Goal: Obtain resource: Download file/media

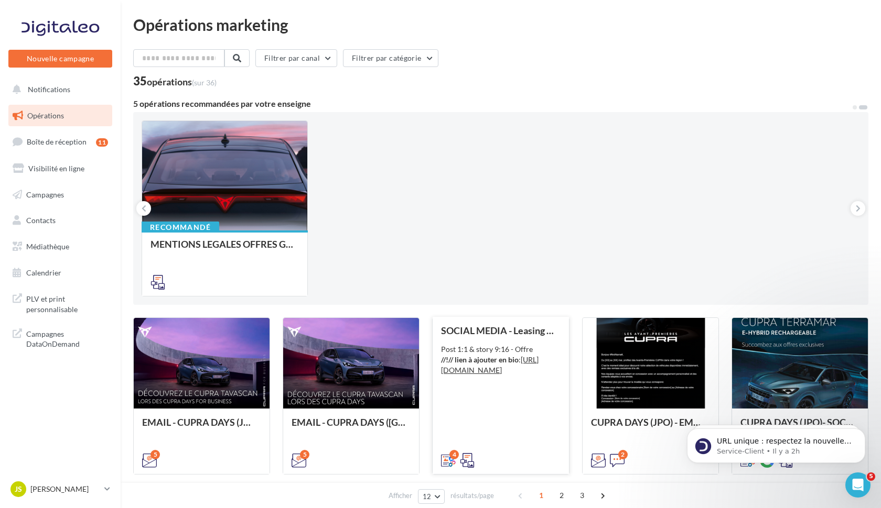
click at [505, 339] on div "SOCIAL MEDIA - Leasing social électrique - CUPRA Born Post 1:1 & story 9:16 - O…" at bounding box center [500, 394] width 119 height 139
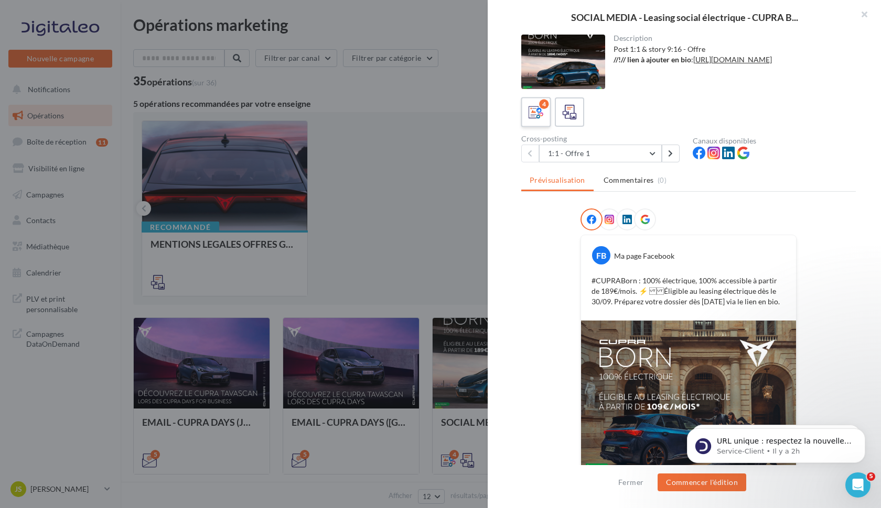
click at [534, 110] on icon at bounding box center [535, 112] width 15 height 15
click at [653, 148] on button "1:1 - Offre 1" at bounding box center [600, 154] width 123 height 18
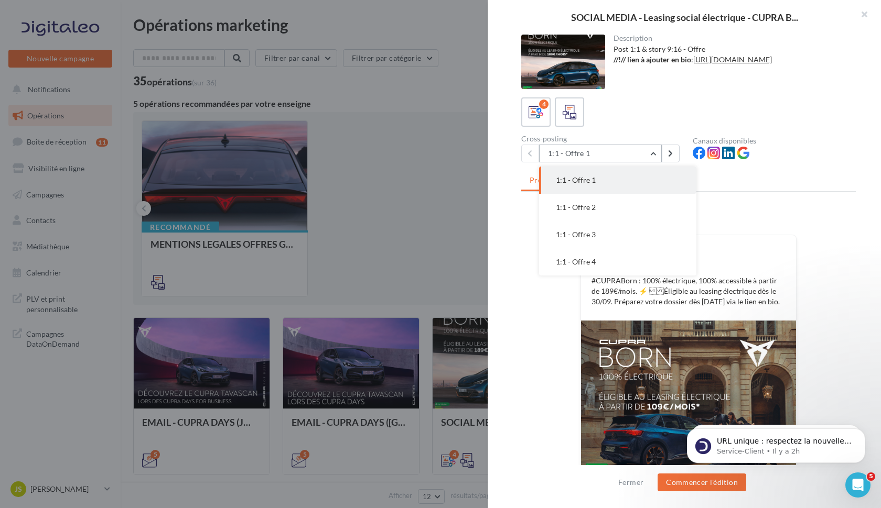
click at [653, 148] on button "1:1 - Offre 1" at bounding box center [600, 154] width 123 height 18
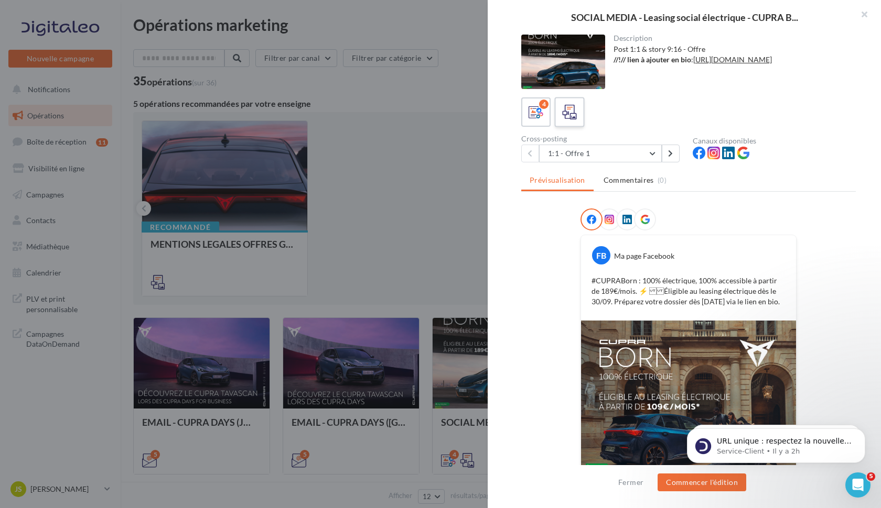
click at [564, 122] on div at bounding box center [569, 112] width 19 height 19
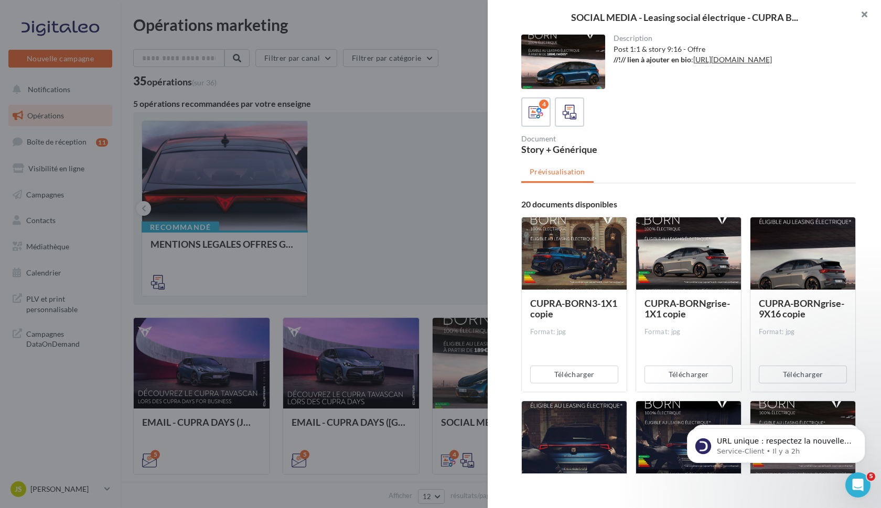
click at [860, 13] on button "button" at bounding box center [860, 15] width 42 height 31
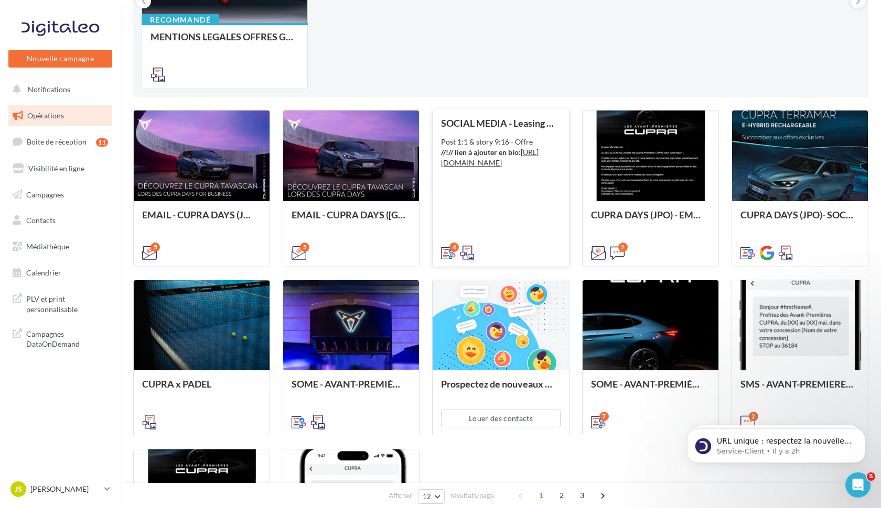
scroll to position [226, 0]
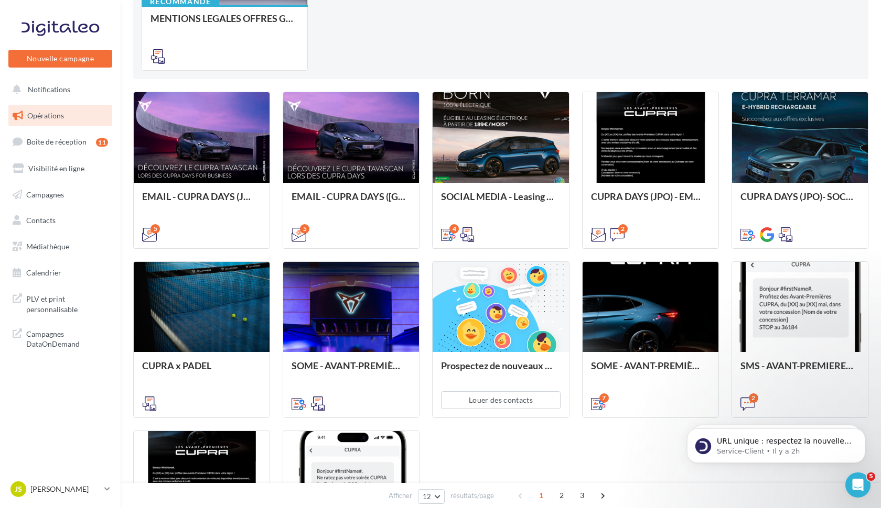
click at [55, 114] on span "Opérations" at bounding box center [45, 115] width 37 height 9
click at [47, 246] on span "Médiathèque" at bounding box center [47, 246] width 43 height 9
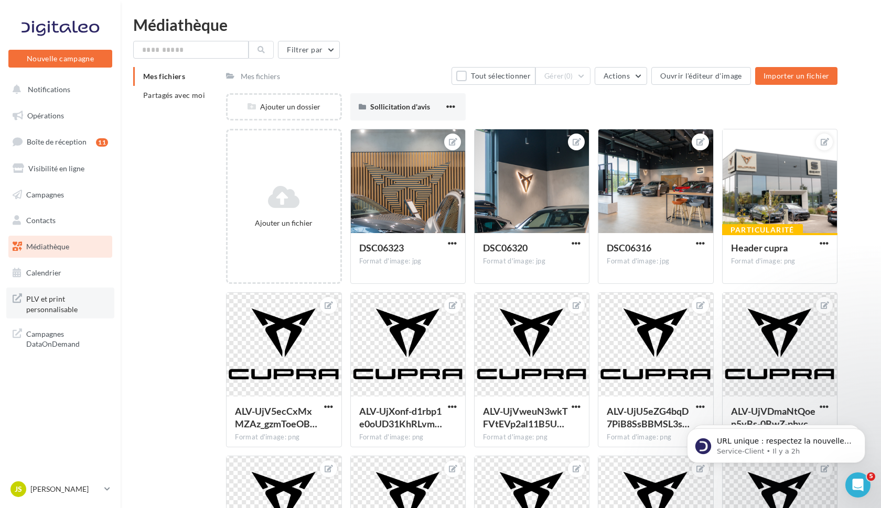
click at [44, 303] on span "PLV et print personnalisable" at bounding box center [67, 303] width 82 height 23
click at [46, 200] on link "Campagnes" at bounding box center [60, 195] width 108 height 22
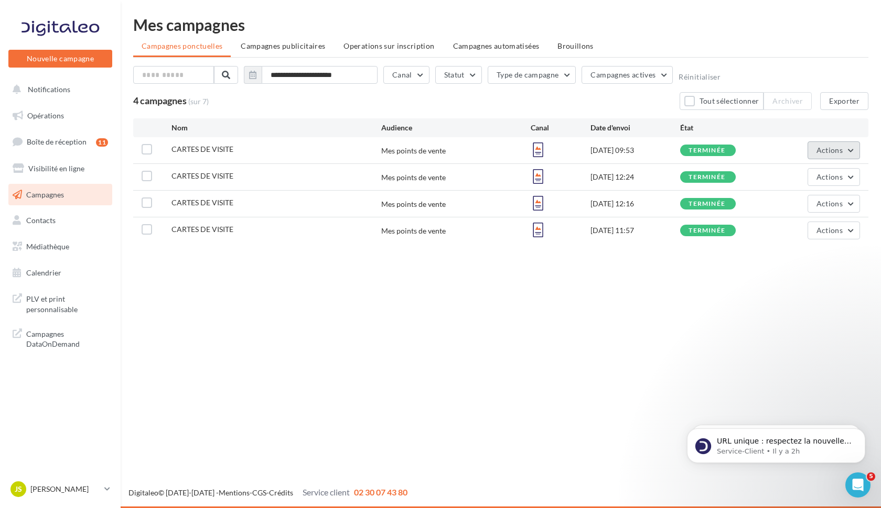
click at [850, 149] on button "Actions" at bounding box center [833, 151] width 52 height 18
click at [817, 178] on button "Voir les résultats" at bounding box center [807, 174] width 105 height 27
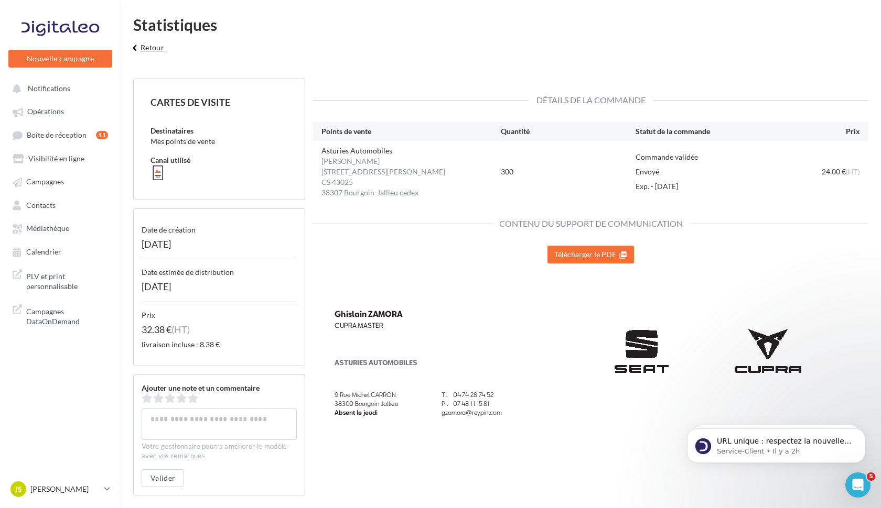
click at [146, 47] on button "keyboard_arrow_left Retour" at bounding box center [147, 51] width 44 height 21
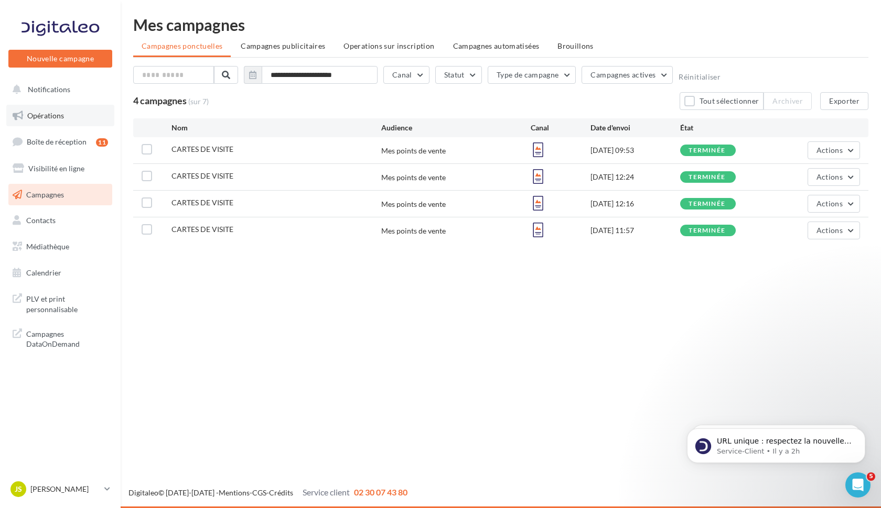
click at [50, 117] on span "Opérations" at bounding box center [45, 115] width 37 height 9
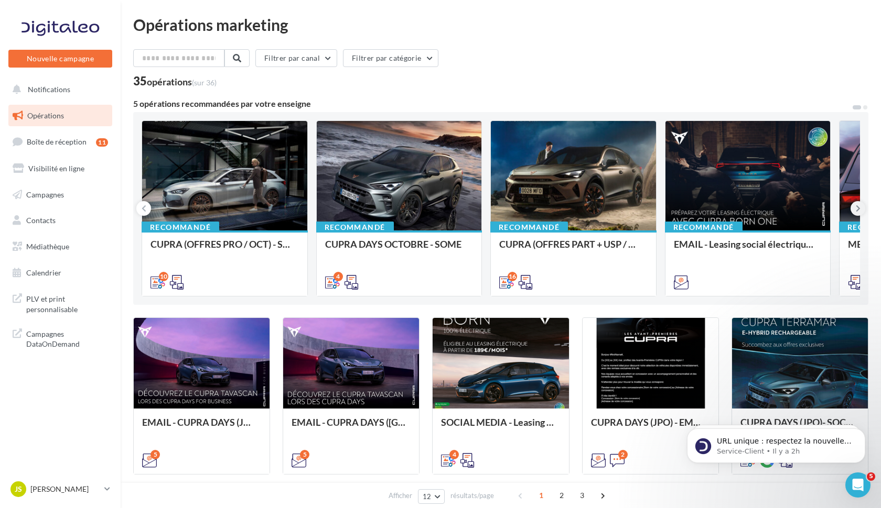
click at [855, 211] on button at bounding box center [857, 208] width 15 height 15
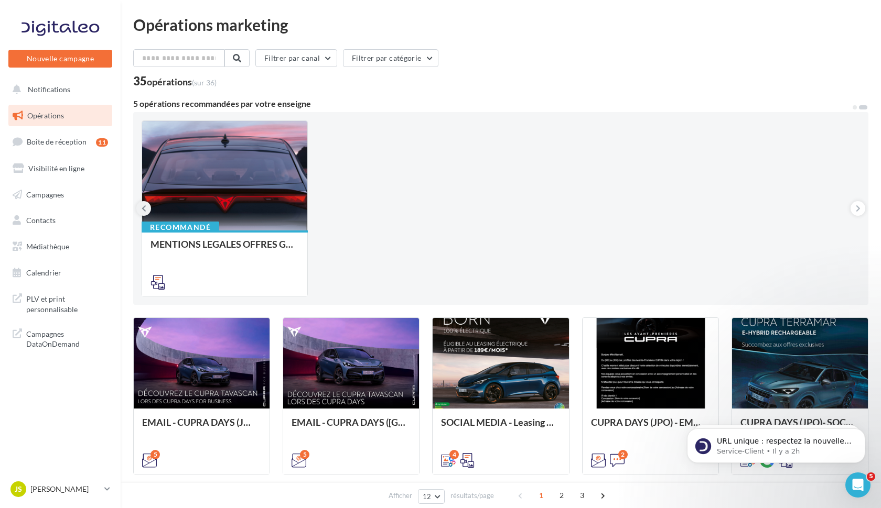
click at [143, 213] on icon at bounding box center [144, 208] width 5 height 10
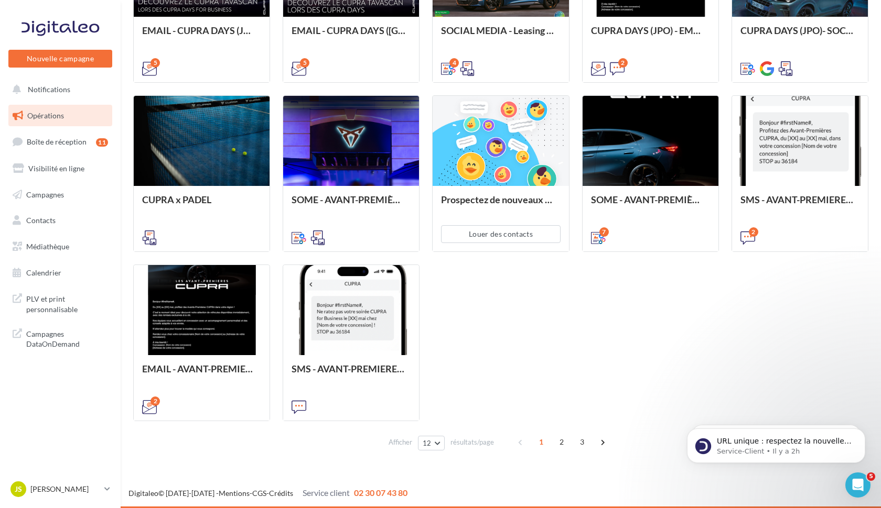
scroll to position [390, 0]
click at [559, 444] on span "2" at bounding box center [561, 442] width 17 height 17
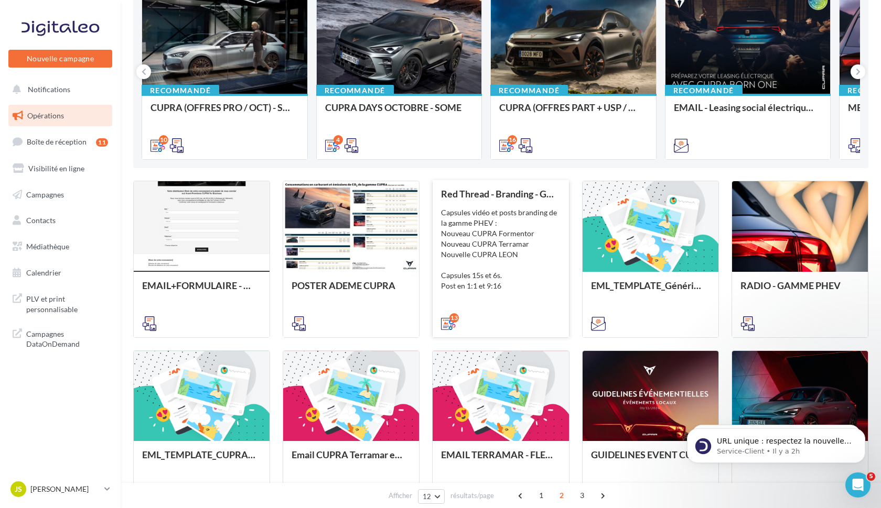
scroll to position [251, 0]
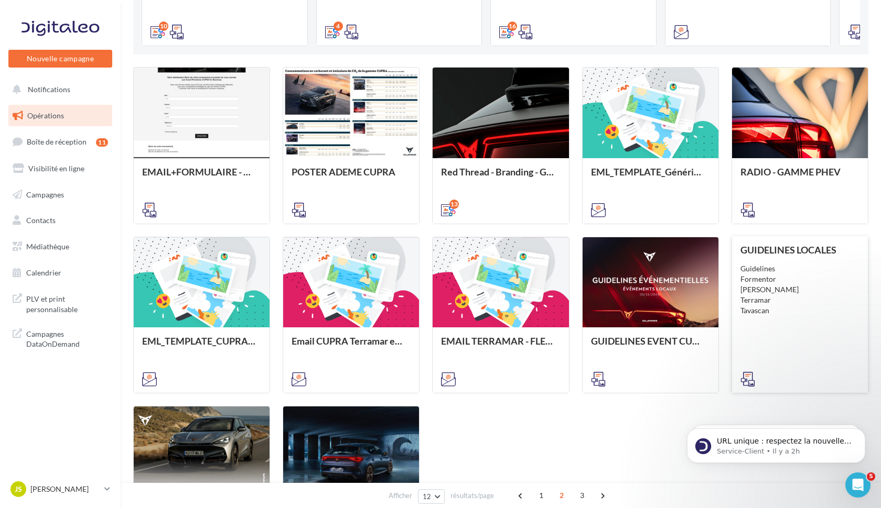
click at [792, 301] on div "Guidelines Formentor Leon Terramar Tavascan" at bounding box center [799, 290] width 119 height 52
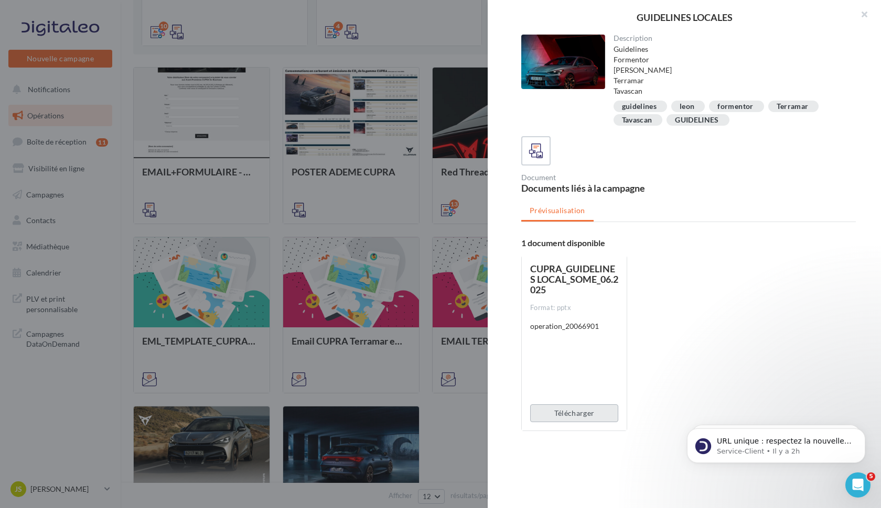
click at [578, 414] on button "Télécharger" at bounding box center [574, 414] width 88 height 18
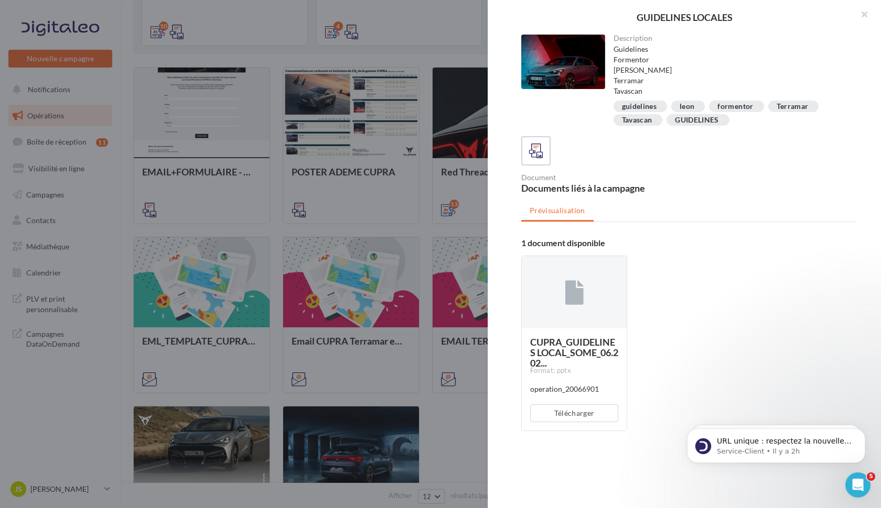
click at [425, 204] on div at bounding box center [440, 254] width 881 height 508
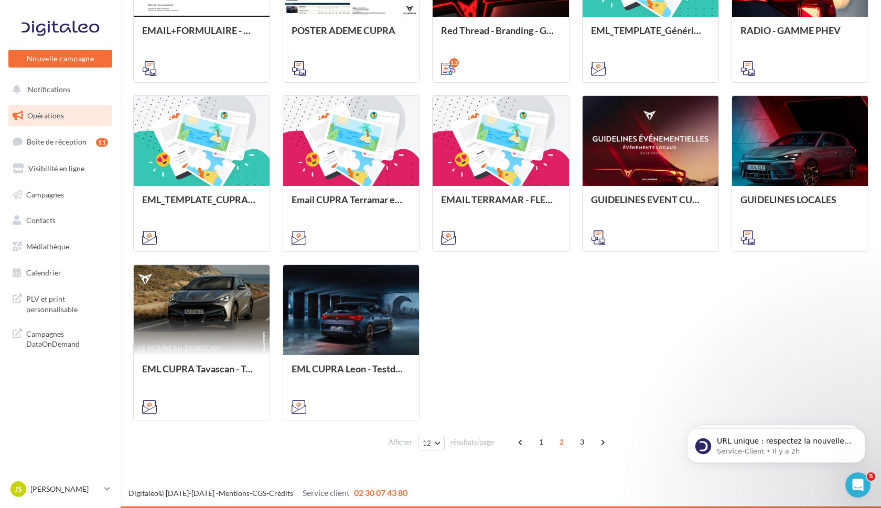
scroll to position [392, 0]
click at [580, 444] on span "3" at bounding box center [581, 442] width 17 height 17
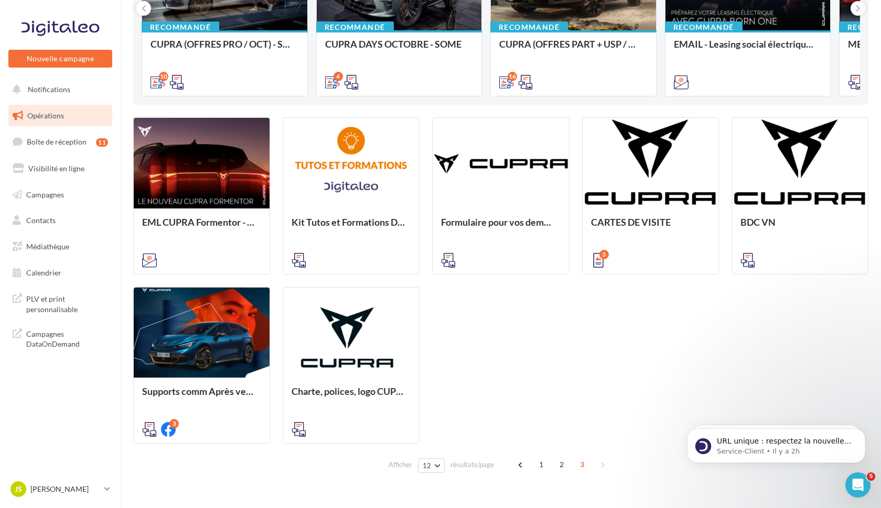
scroll to position [193, 0]
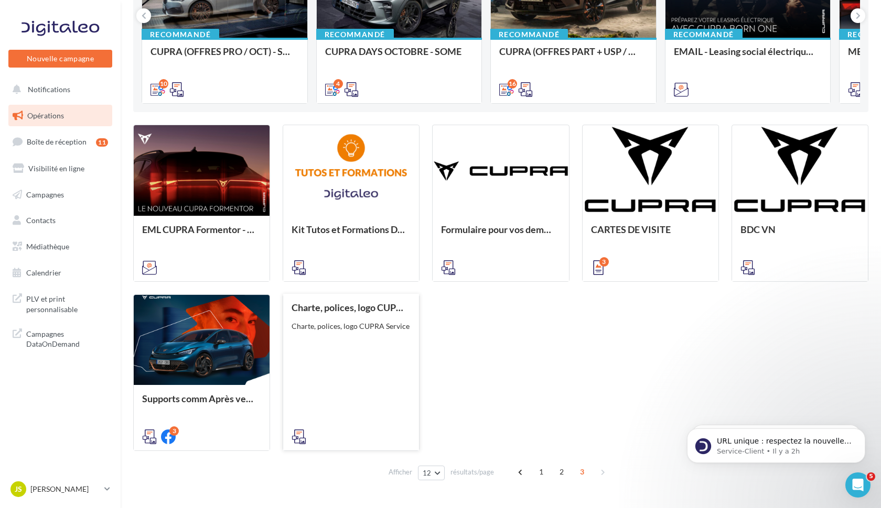
click at [351, 374] on div "Charte, polices, logo CUPRA Charte, polices, logo CUPRA Service" at bounding box center [350, 371] width 119 height 139
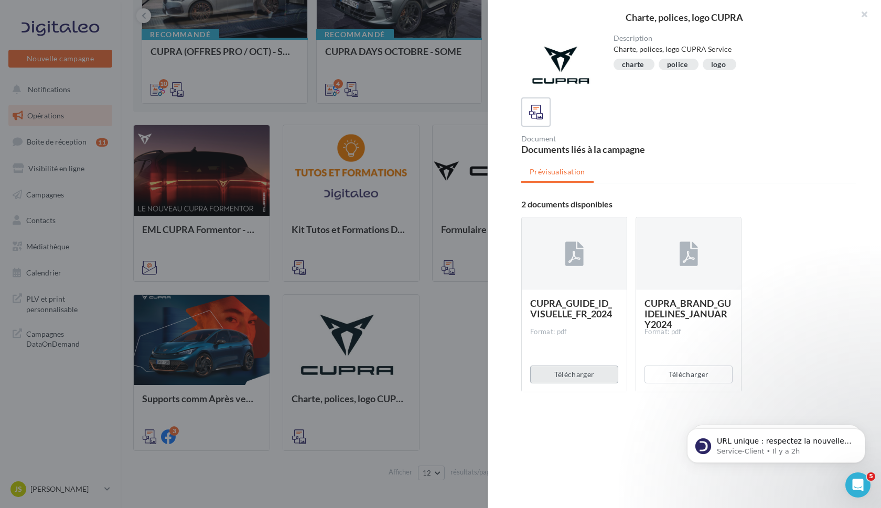
click at [575, 376] on button "Télécharger" at bounding box center [574, 375] width 88 height 18
click at [686, 375] on button "Télécharger" at bounding box center [688, 375] width 88 height 18
click at [457, 376] on div at bounding box center [440, 254] width 881 height 508
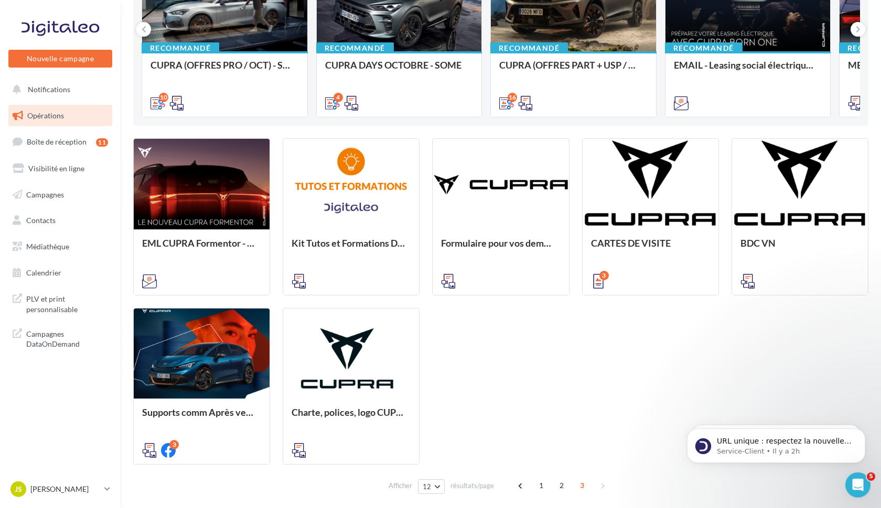
scroll to position [122, 0]
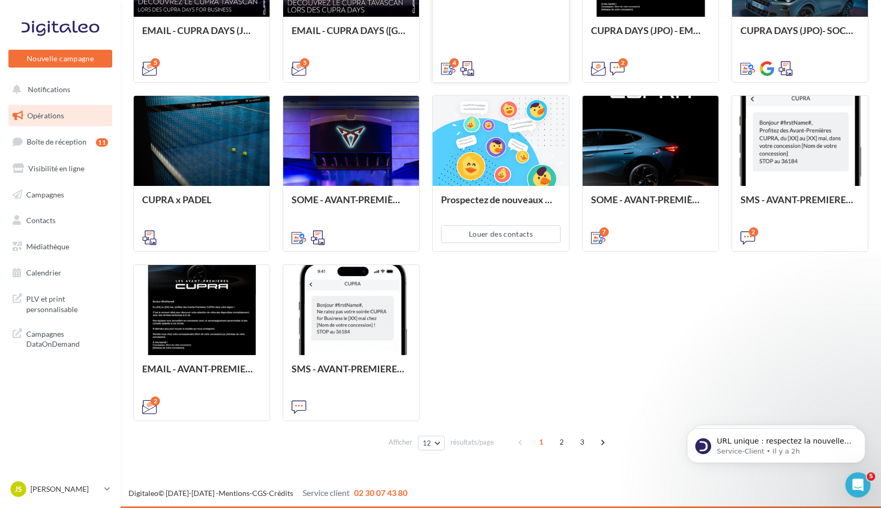
scroll to position [392, 0]
click at [582, 439] on span "3" at bounding box center [581, 442] width 17 height 17
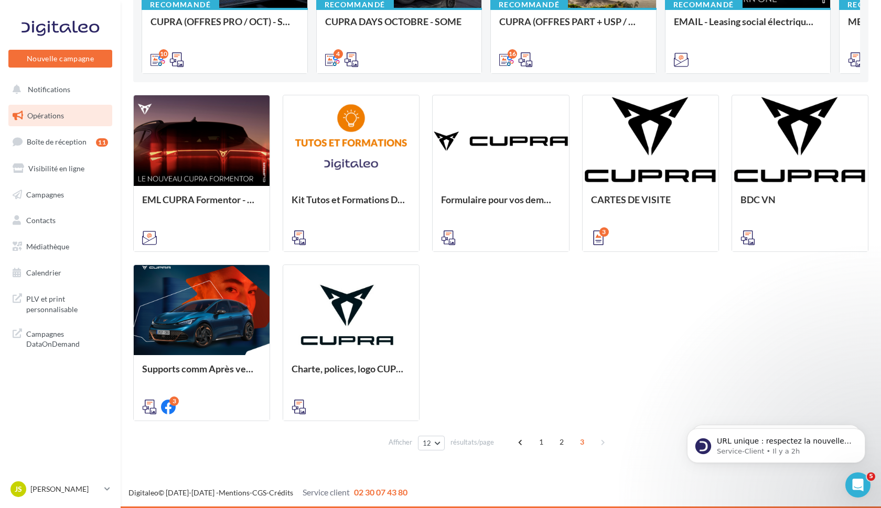
scroll to position [223, 0]
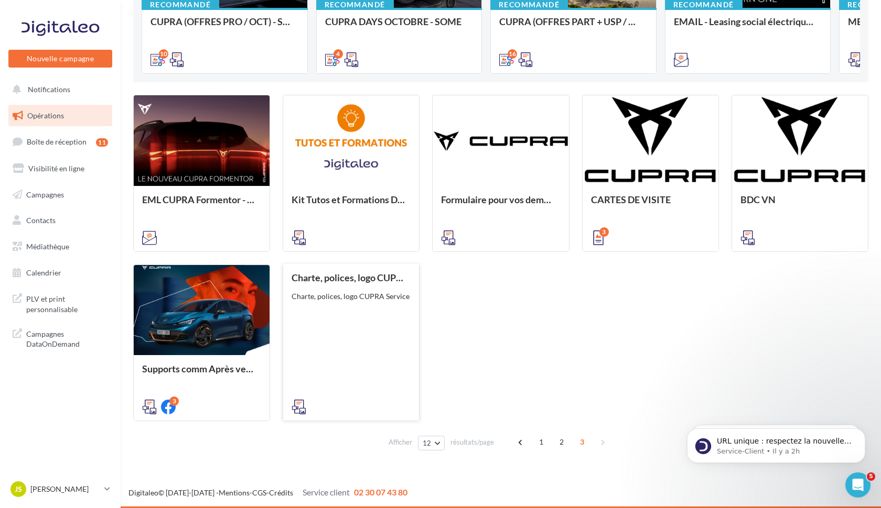
click at [297, 410] on icon at bounding box center [298, 407] width 15 height 15
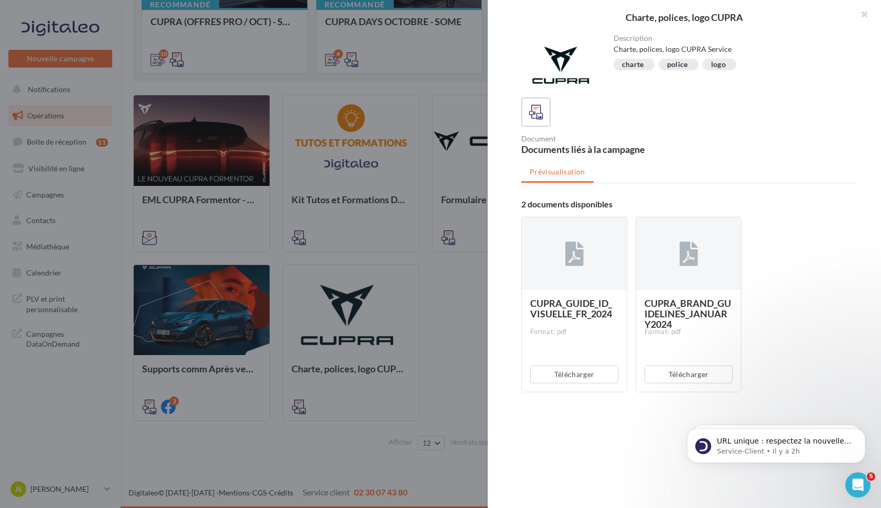
click at [717, 65] on div "logo" at bounding box center [718, 65] width 15 height 8
click at [727, 66] on div "logo" at bounding box center [719, 65] width 17 height 10
click at [724, 66] on div "logo" at bounding box center [718, 65] width 15 height 8
click at [679, 156] on div "Description Charte, polices, logo CUPRA Service charte police logo Document Doc…" at bounding box center [687, 255] width 401 height 440
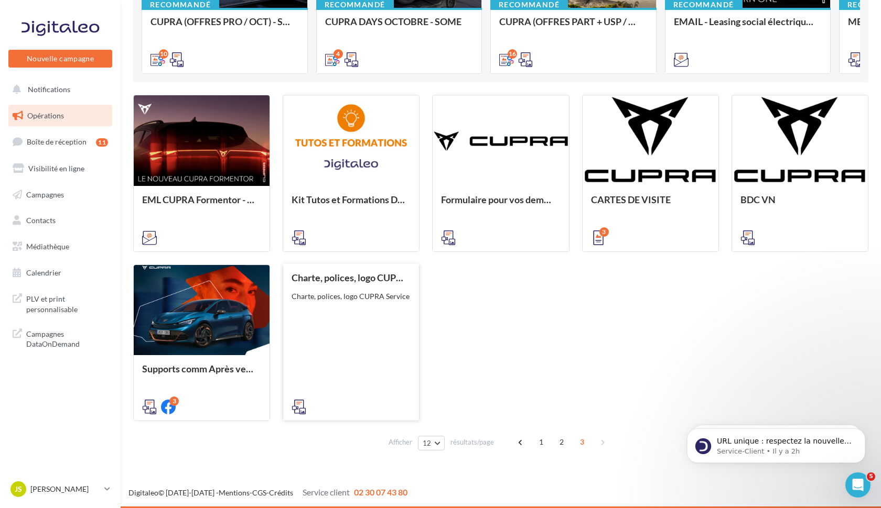
click at [335, 323] on div "Charte, polices, logo CUPRA Charte, polices, logo CUPRA Service" at bounding box center [350, 342] width 119 height 139
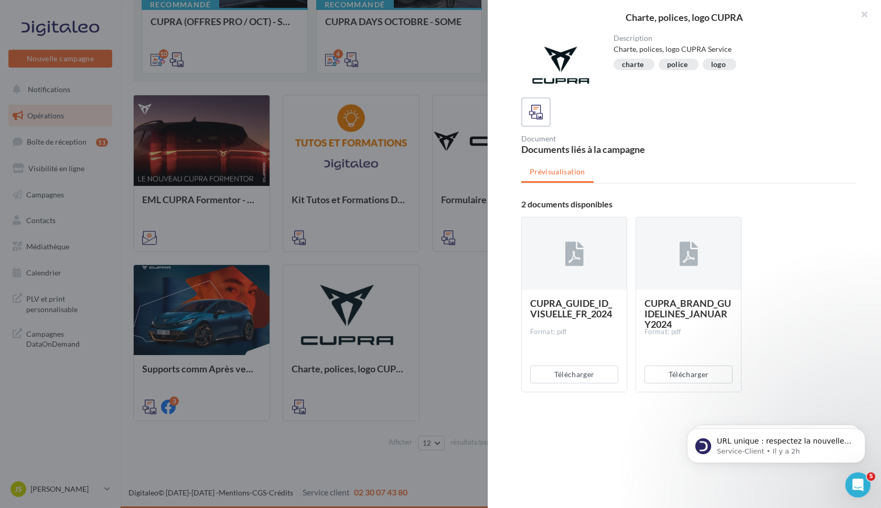
click at [417, 405] on div at bounding box center [440, 254] width 881 height 508
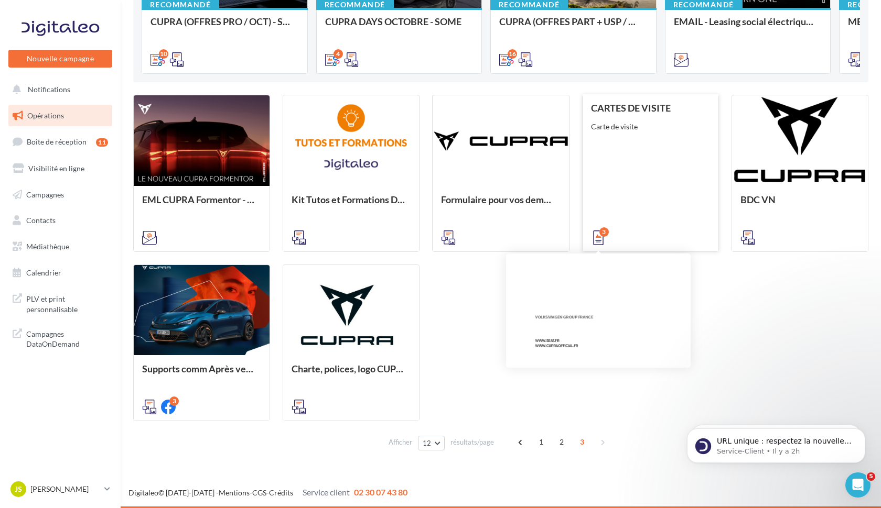
click at [598, 237] on icon at bounding box center [598, 238] width 15 height 15
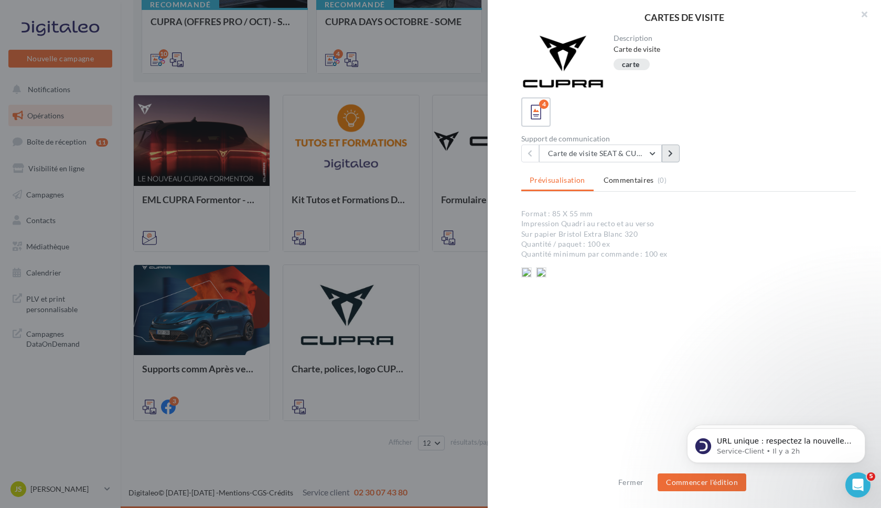
click at [670, 153] on icon at bounding box center [670, 153] width 5 height 7
click at [654, 155] on button "Carte de visite SEAT & CUPRA anglais français" at bounding box center [600, 154] width 123 height 18
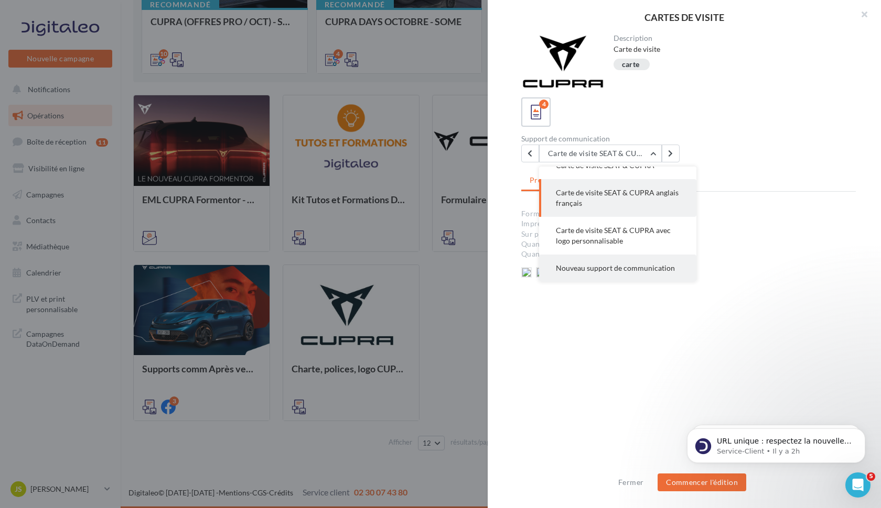
scroll to position [15, 0]
click at [649, 272] on span "Nouveau support de communication" at bounding box center [615, 268] width 119 height 9
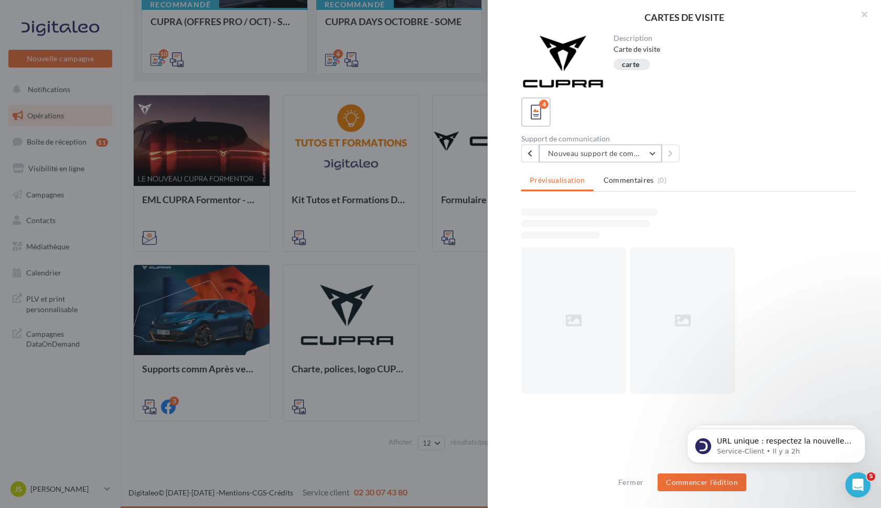
click at [654, 155] on button "Nouveau support de communication" at bounding box center [600, 154] width 123 height 18
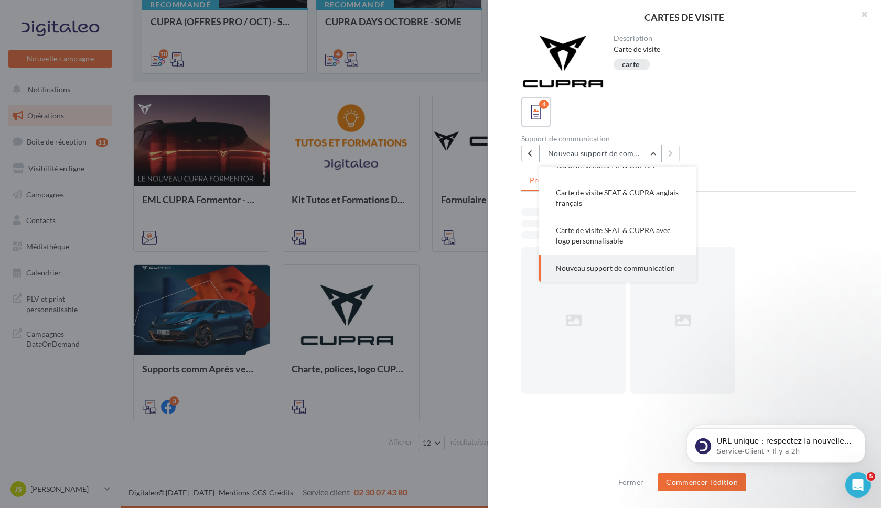
click at [654, 155] on button "Nouveau support de communication" at bounding box center [600, 154] width 123 height 18
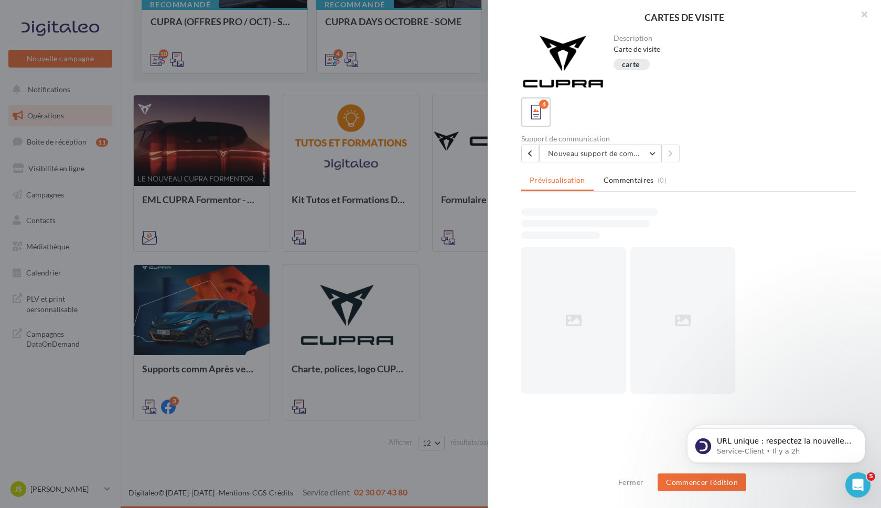
click at [689, 107] on div "4" at bounding box center [688, 111] width 334 height 29
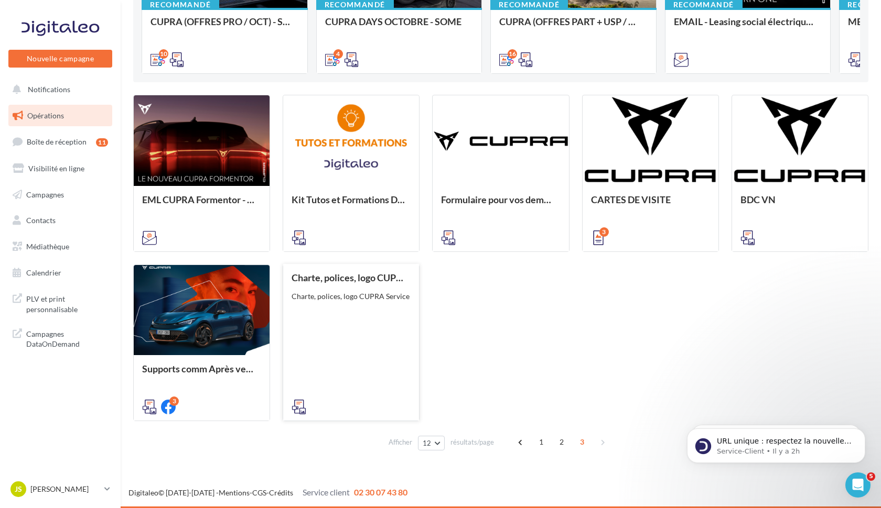
click at [375, 323] on div "Charte, polices, logo CUPRA Charte, polices, logo CUPRA Service" at bounding box center [350, 342] width 119 height 139
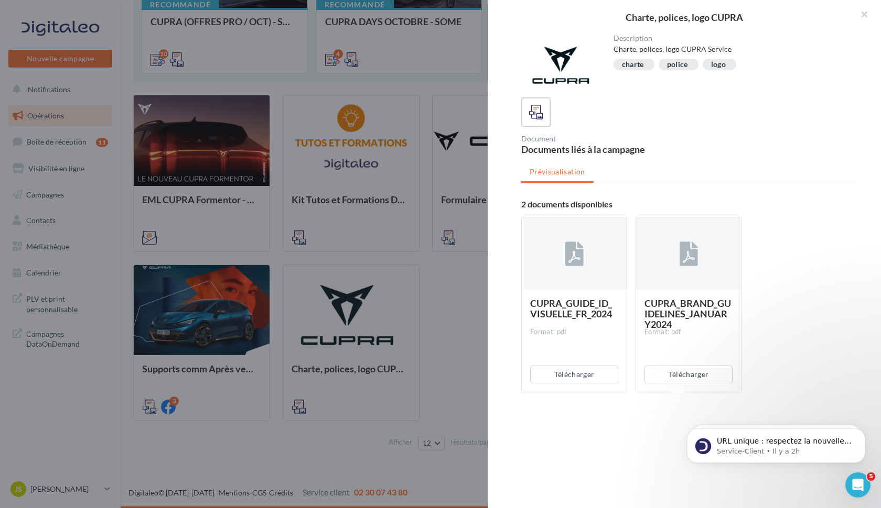
click at [442, 345] on div at bounding box center [440, 254] width 881 height 508
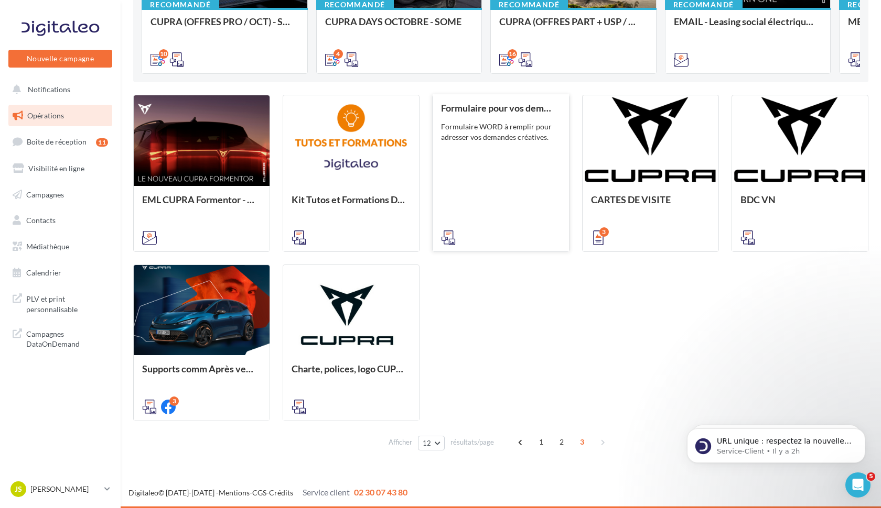
click at [496, 154] on div "Formulaire pour vos demandes Formulaire WORD à remplir pour adresser vos demand…" at bounding box center [500, 172] width 119 height 139
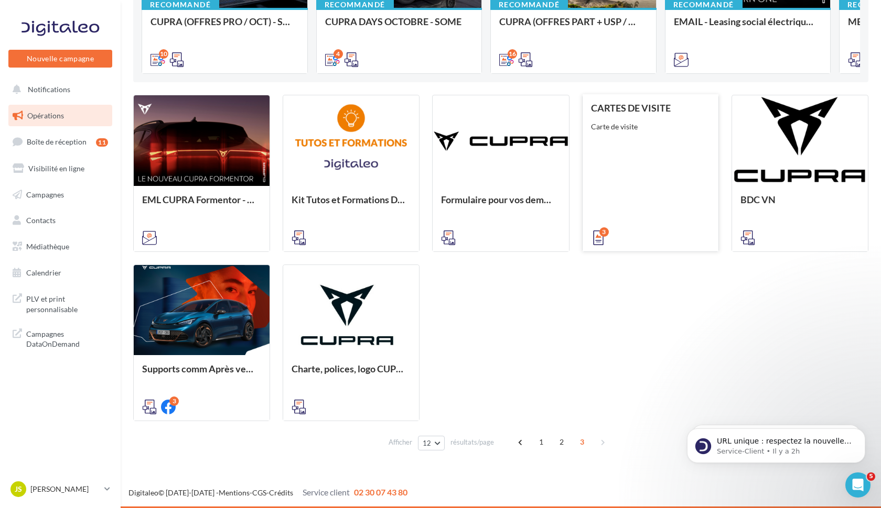
click at [634, 182] on div "CARTES DE VISITE Carte de visite" at bounding box center [650, 172] width 119 height 139
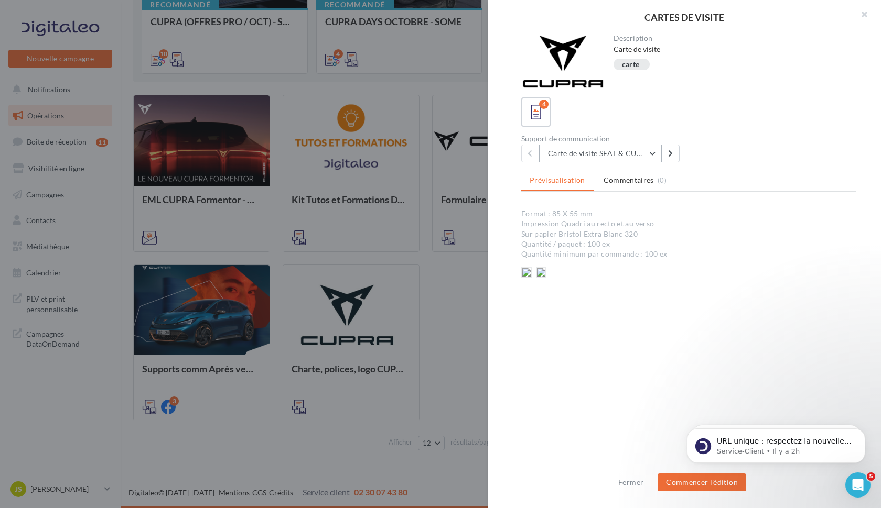
click at [650, 153] on button "Carte de visite SEAT & CUPRA" at bounding box center [600, 154] width 123 height 18
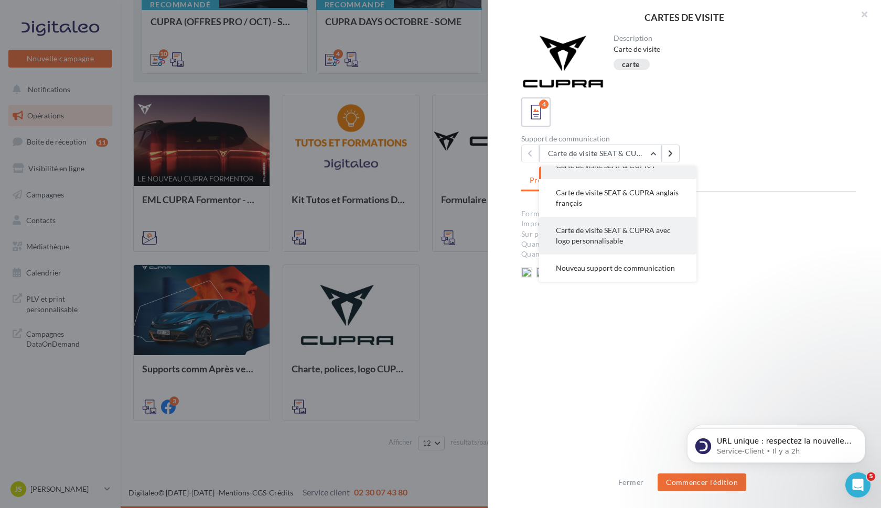
click at [586, 240] on span "Carte de visite SEAT & CUPRA avec logo personnalisable" at bounding box center [613, 235] width 115 height 19
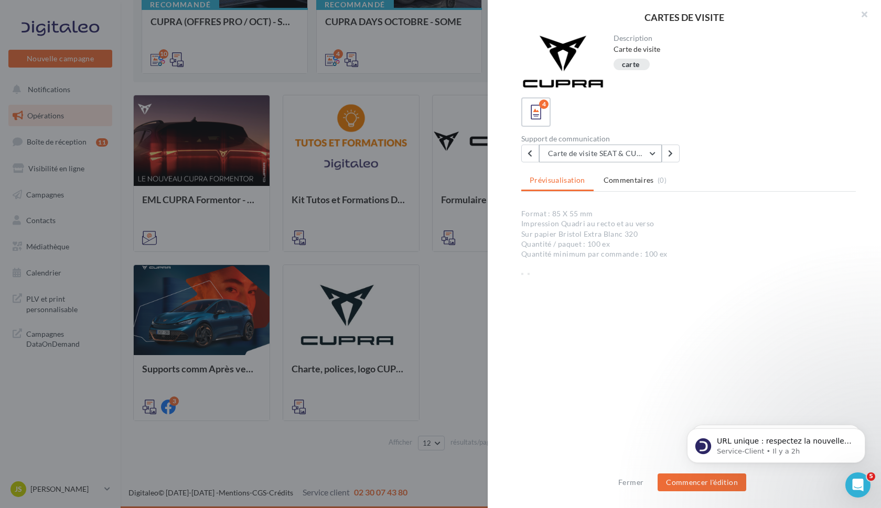
click at [651, 153] on button "Carte de visite SEAT & CUPRA avec logo personnalisable" at bounding box center [600, 154] width 123 height 18
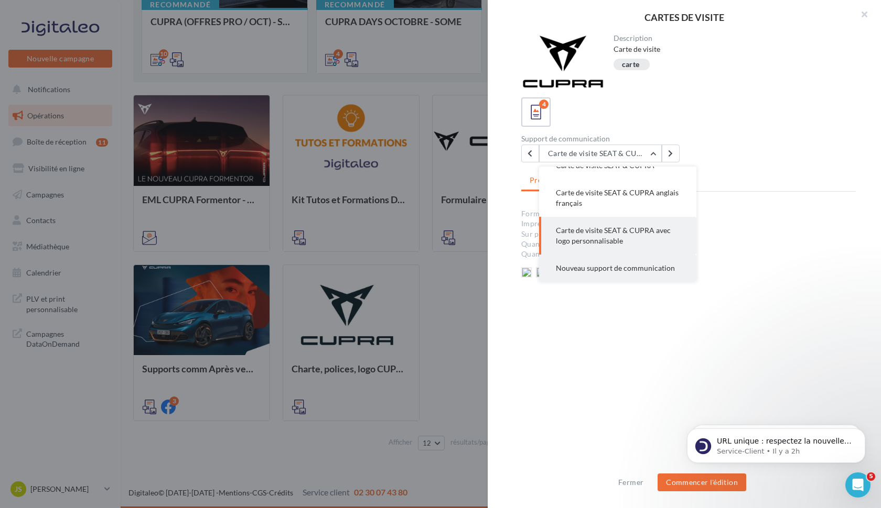
click at [606, 270] on span "Nouveau support de communication" at bounding box center [615, 268] width 119 height 9
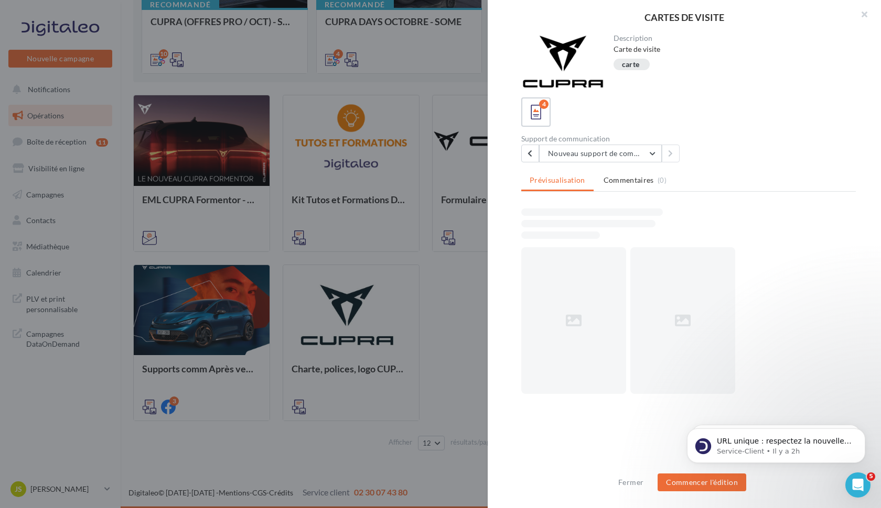
click at [465, 286] on div at bounding box center [440, 254] width 881 height 508
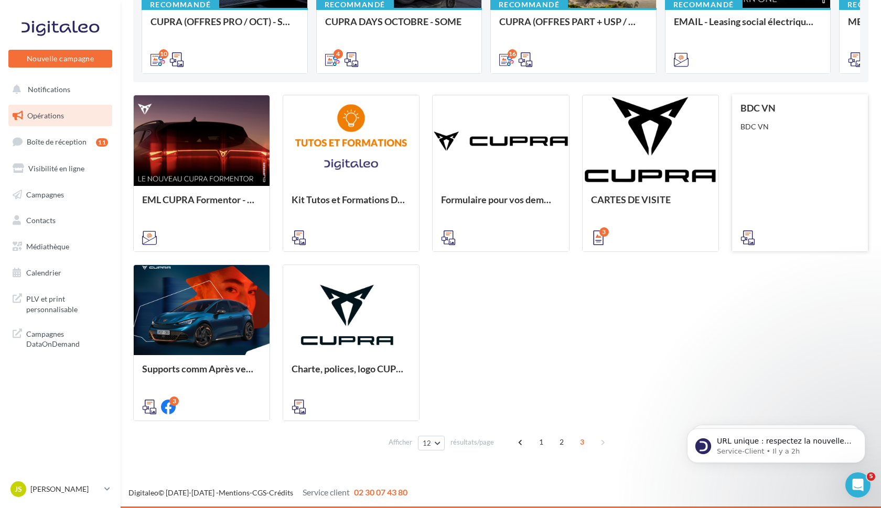
click at [797, 133] on div "BDC VN BDC VN" at bounding box center [799, 172] width 119 height 139
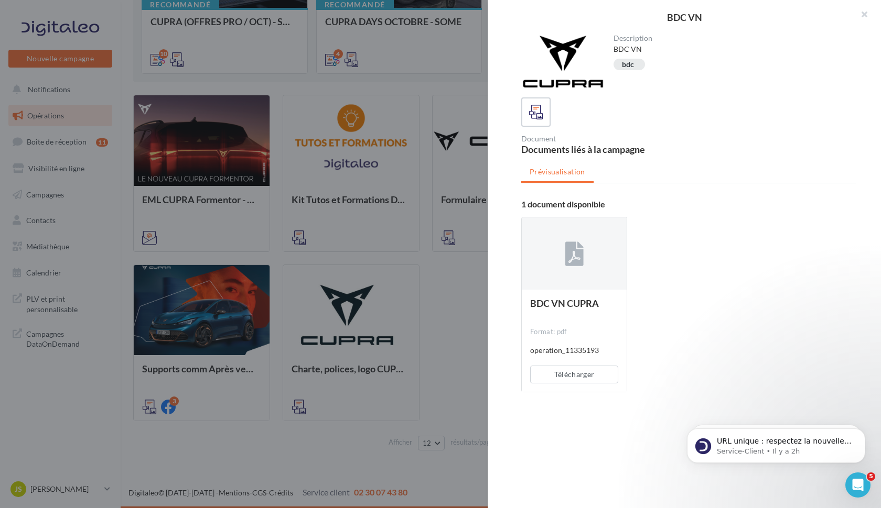
click at [466, 300] on div at bounding box center [440, 254] width 881 height 508
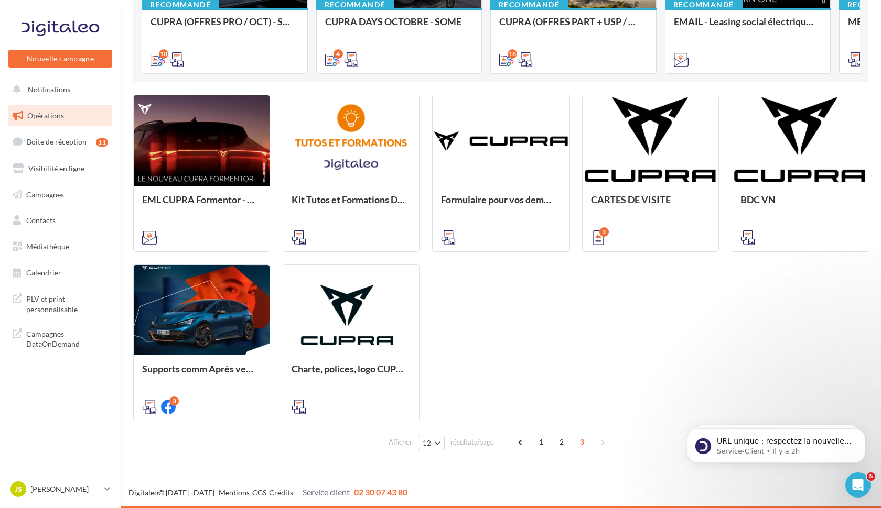
scroll to position [223, 0]
click at [600, 443] on div "1 2 3" at bounding box center [562, 442] width 101 height 17
click at [562, 441] on span "2" at bounding box center [561, 442] width 17 height 17
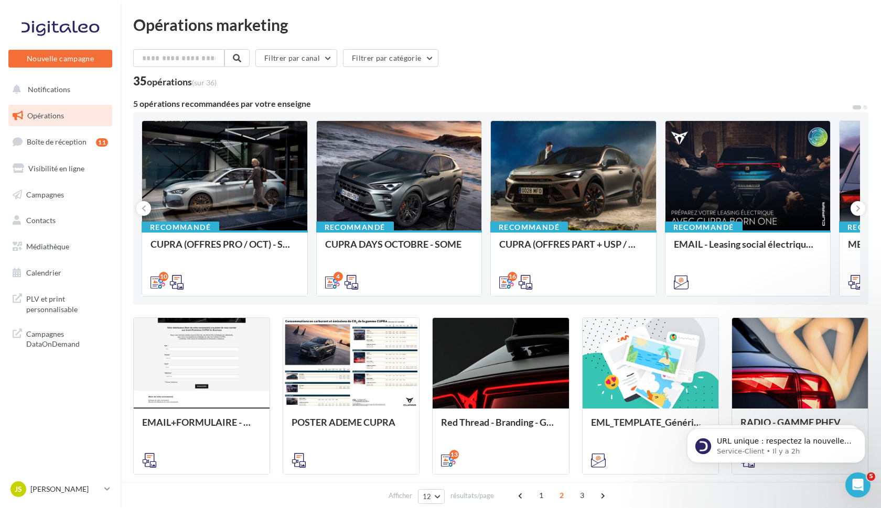
scroll to position [0, 0]
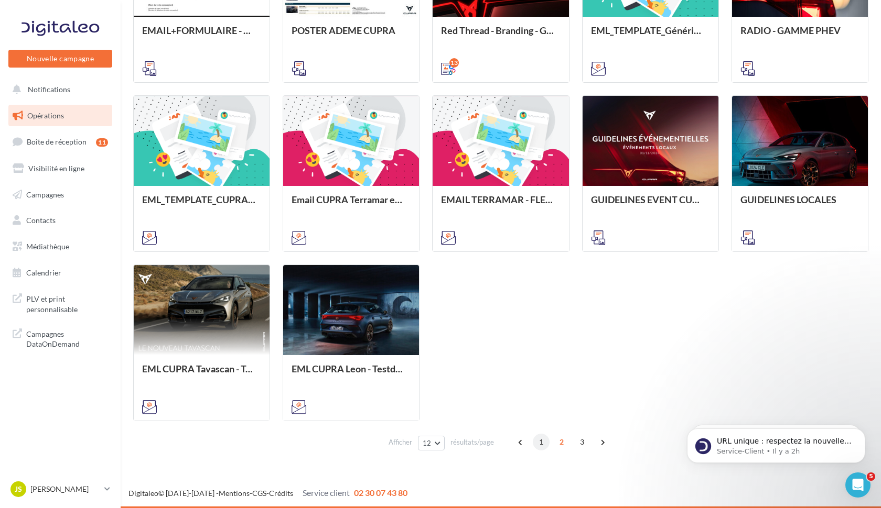
click at [537, 438] on span "1" at bounding box center [541, 442] width 17 height 17
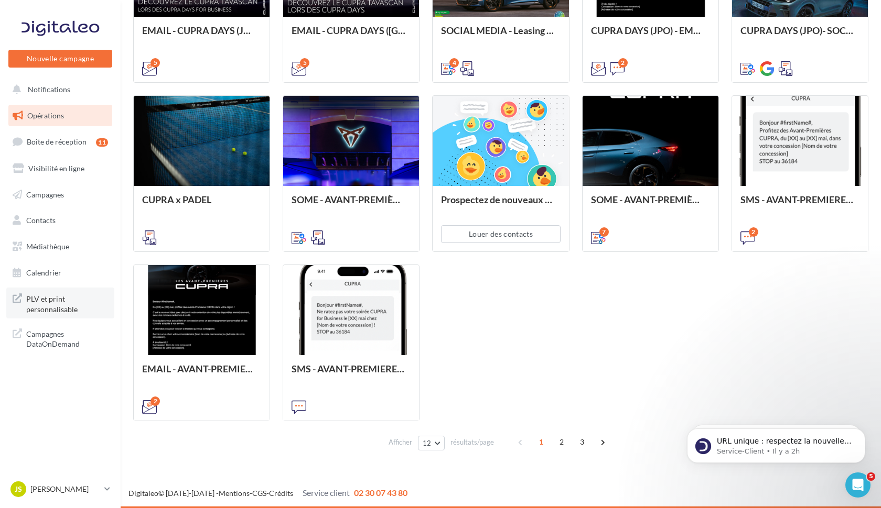
scroll to position [392, 0]
click at [56, 244] on span "Médiathèque" at bounding box center [47, 246] width 43 height 9
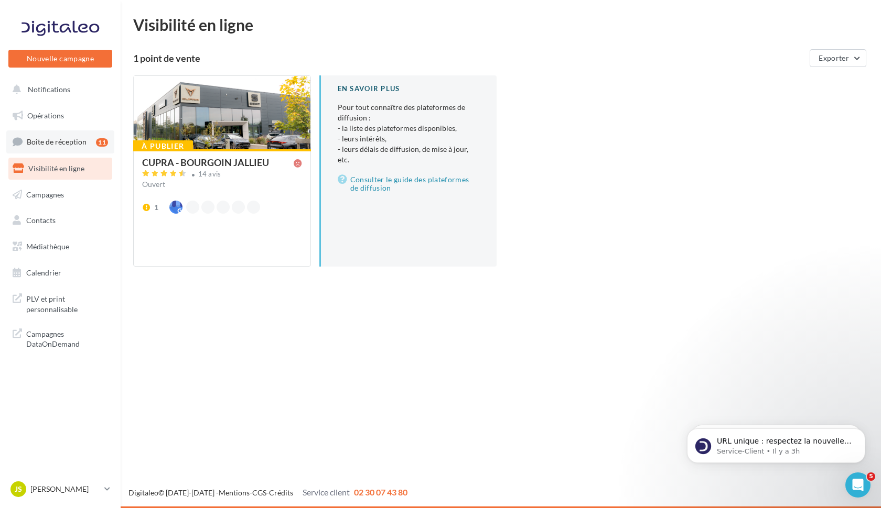
click at [41, 143] on span "Boîte de réception" at bounding box center [57, 141] width 60 height 9
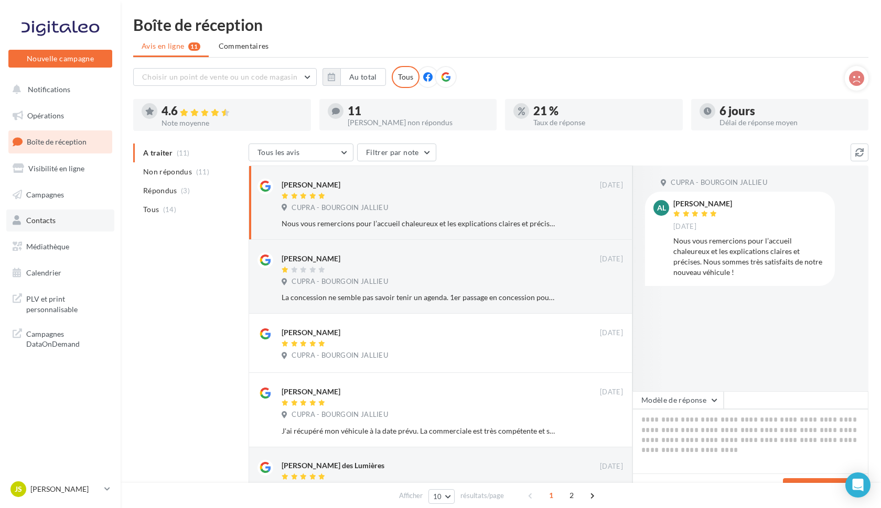
click at [37, 222] on span "Contacts" at bounding box center [40, 220] width 29 height 9
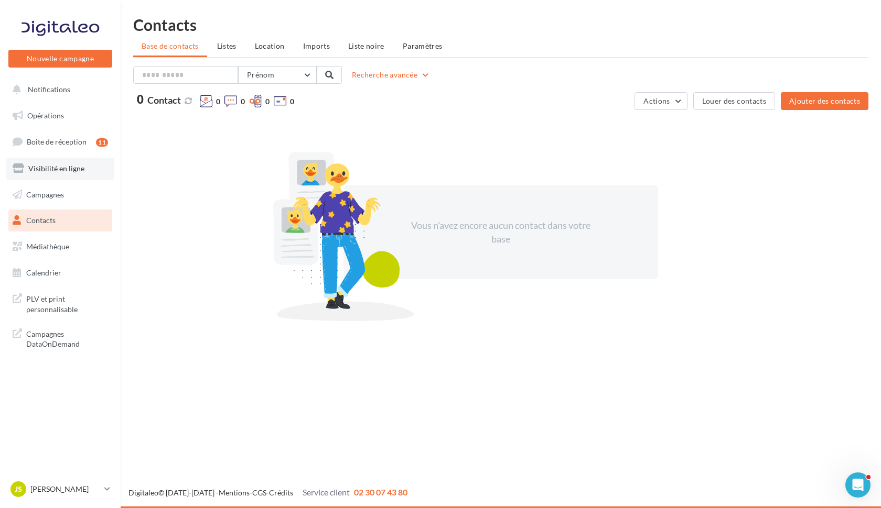
click at [51, 170] on span "Visibilité en ligne" at bounding box center [56, 168] width 56 height 9
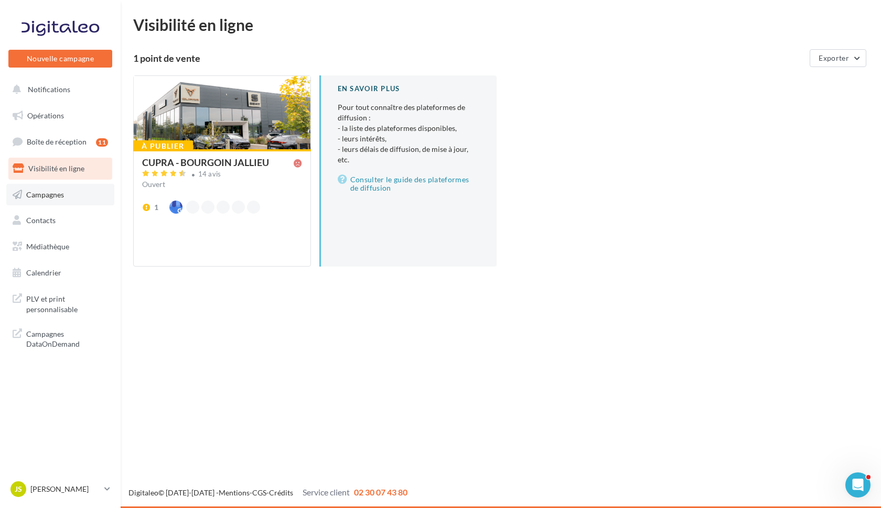
click at [49, 198] on link "Campagnes" at bounding box center [60, 195] width 108 height 22
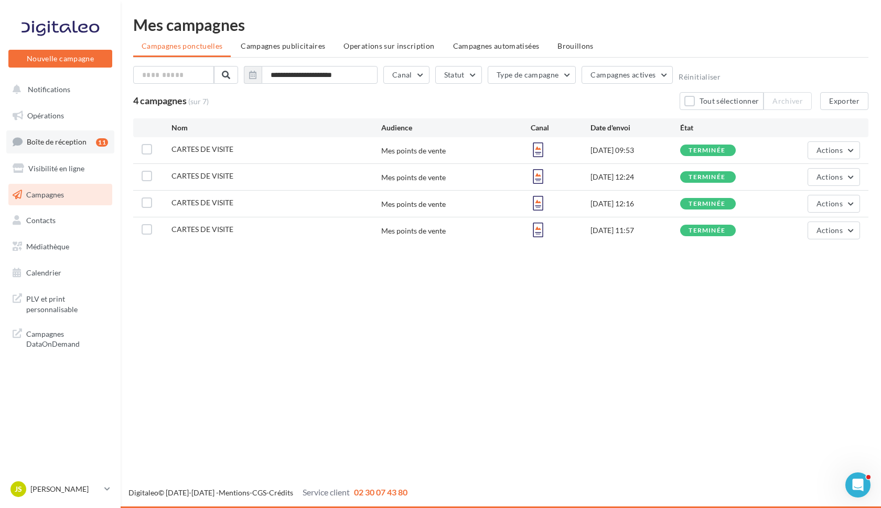
click at [60, 144] on span "Boîte de réception" at bounding box center [57, 141] width 60 height 9
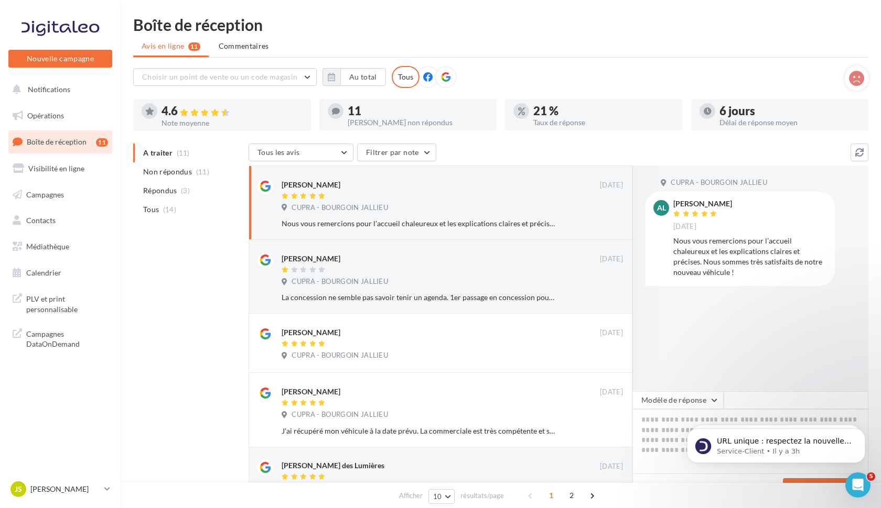
click at [445, 79] on icon at bounding box center [445, 76] width 9 height 9
click at [38, 488] on p "[PERSON_NAME]" at bounding box center [65, 489] width 70 height 10
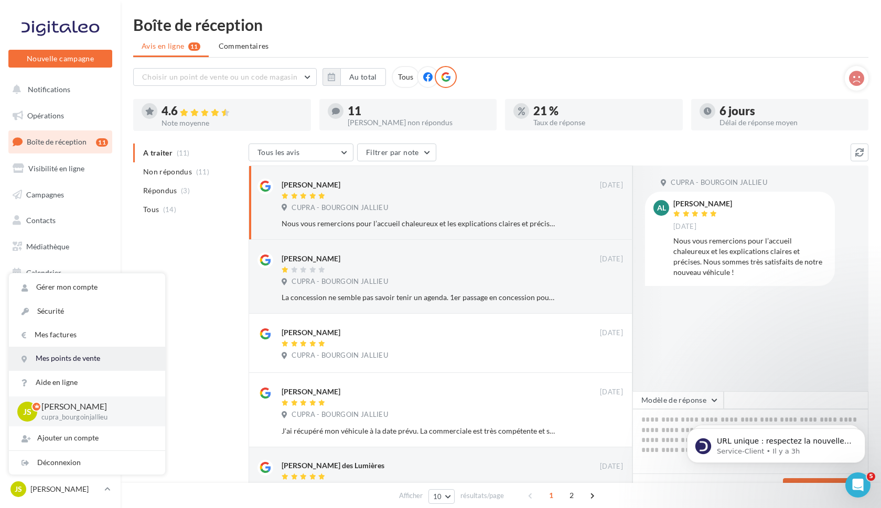
click at [61, 362] on link "Mes points de vente" at bounding box center [87, 359] width 156 height 24
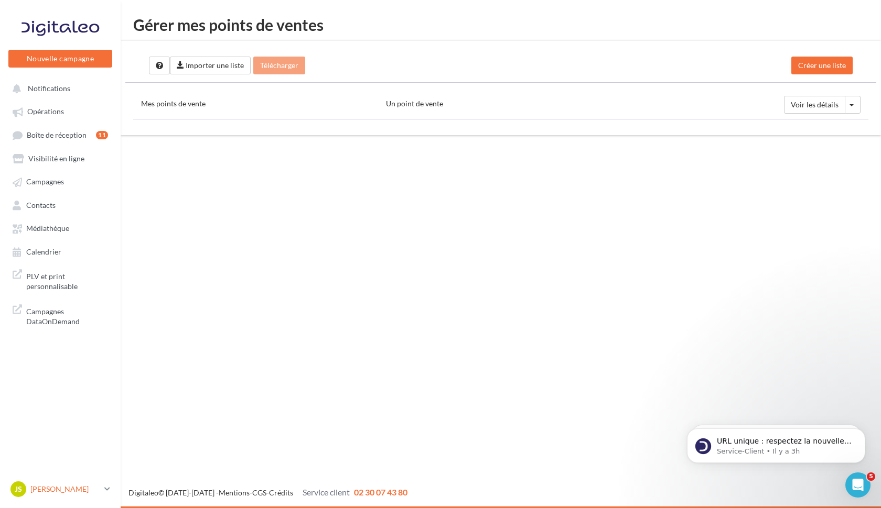
click at [59, 491] on p "[PERSON_NAME]" at bounding box center [65, 489] width 70 height 10
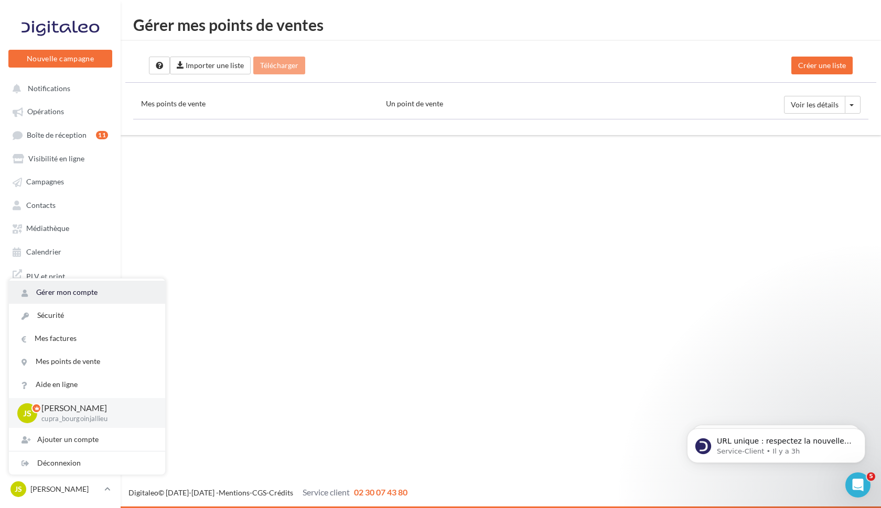
click at [64, 295] on link "Gérer mon compte" at bounding box center [87, 292] width 156 height 23
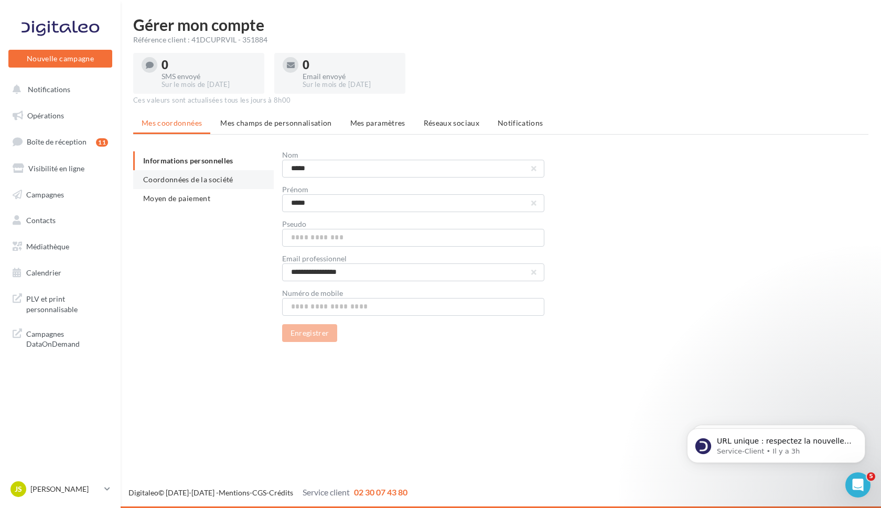
click at [198, 180] on span "Coordonnées de la société" at bounding box center [188, 179] width 90 height 9
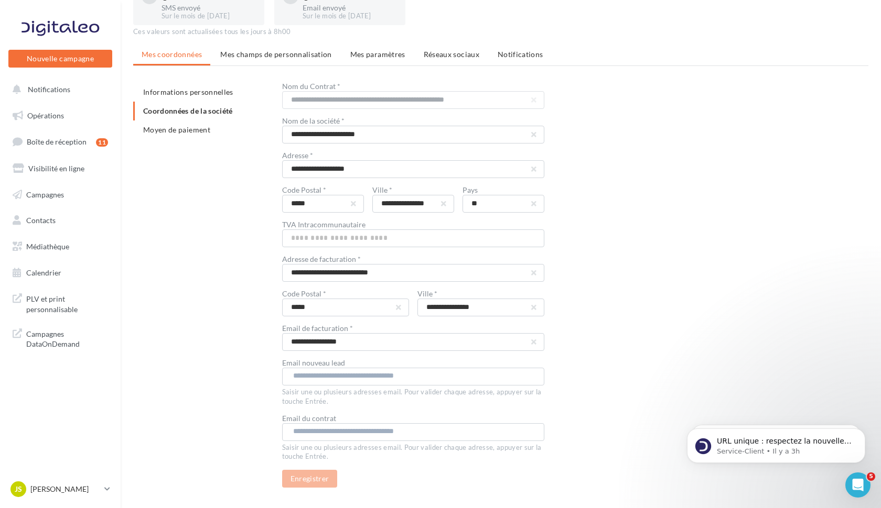
scroll to position [91, 0]
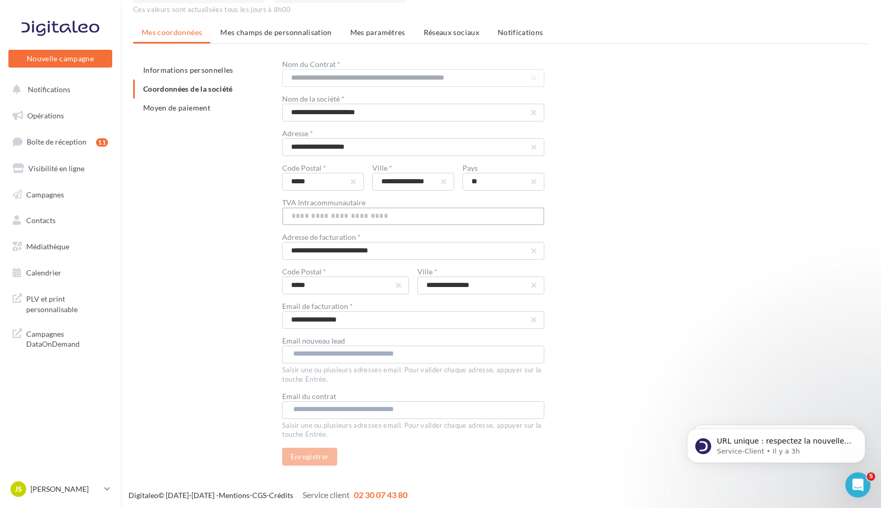
click at [335, 216] on input "text" at bounding box center [413, 217] width 262 height 18
click at [249, 232] on div "**********" at bounding box center [504, 264] width 743 height 406
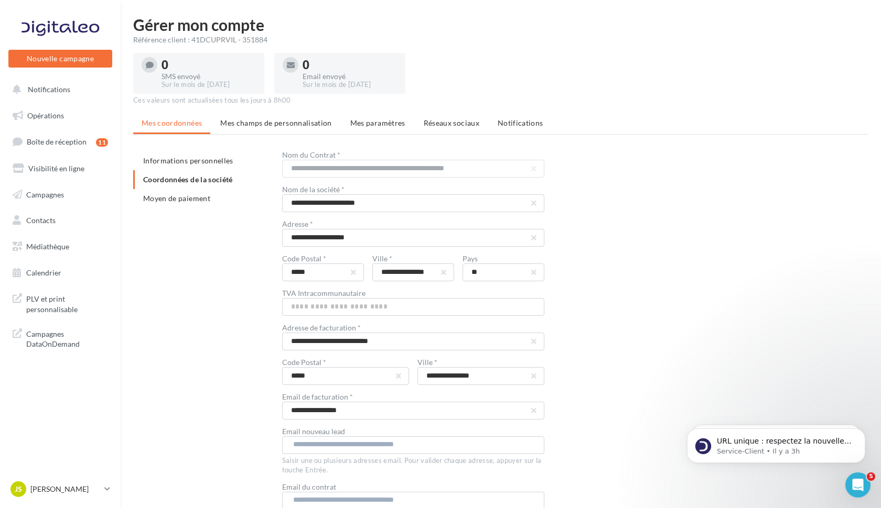
scroll to position [0, 0]
click at [192, 202] on li "Moyen de paiement" at bounding box center [203, 198] width 140 height 19
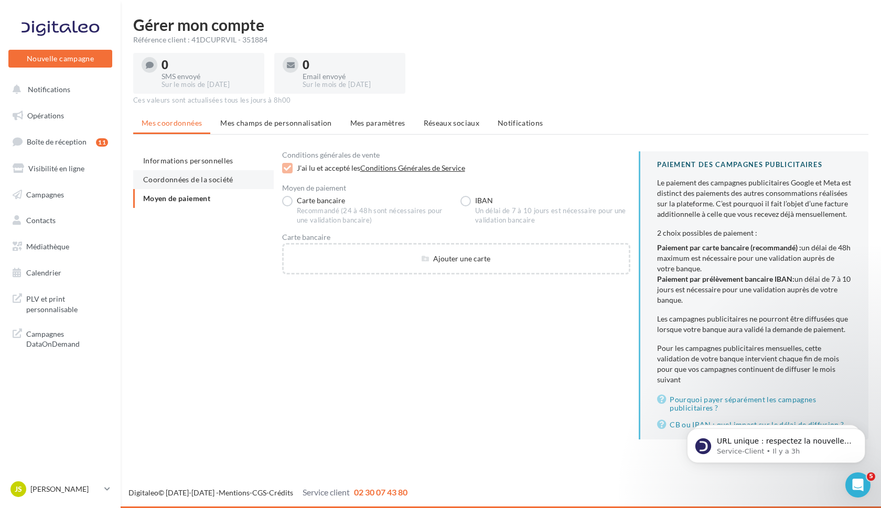
click at [189, 184] on li "Coordonnées de la société" at bounding box center [203, 179] width 140 height 19
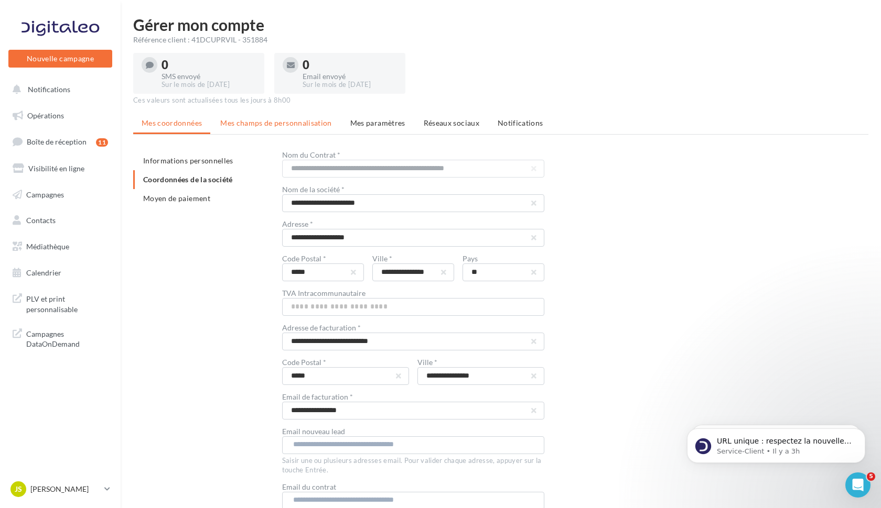
click at [250, 122] on span "Mes champs de personnalisation" at bounding box center [276, 122] width 112 height 9
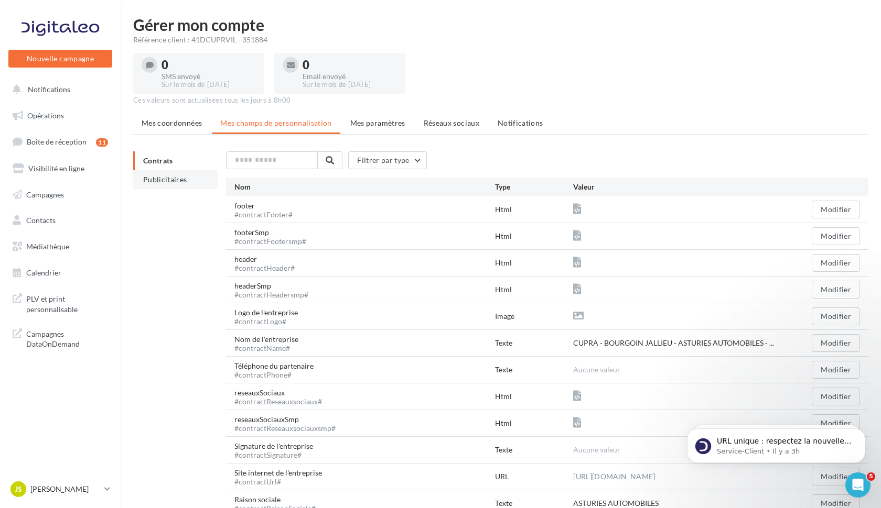
click at [172, 180] on span "Publicitaires" at bounding box center [165, 179] width 44 height 9
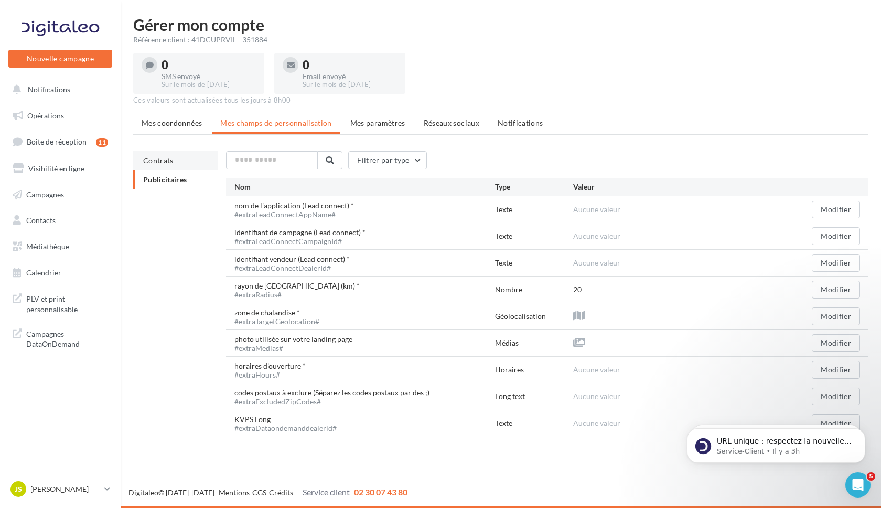
click at [159, 160] on span "Contrats" at bounding box center [158, 160] width 30 height 9
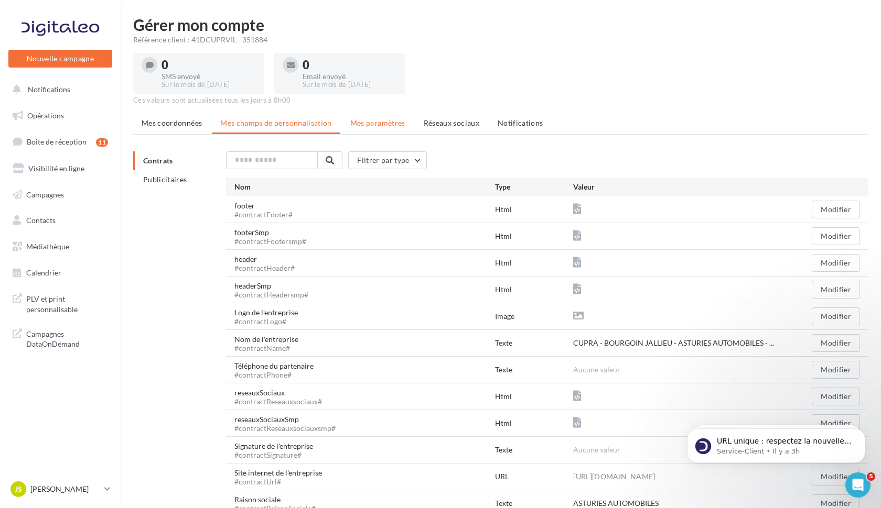
click at [382, 123] on span "Mes paramètres" at bounding box center [377, 122] width 55 height 9
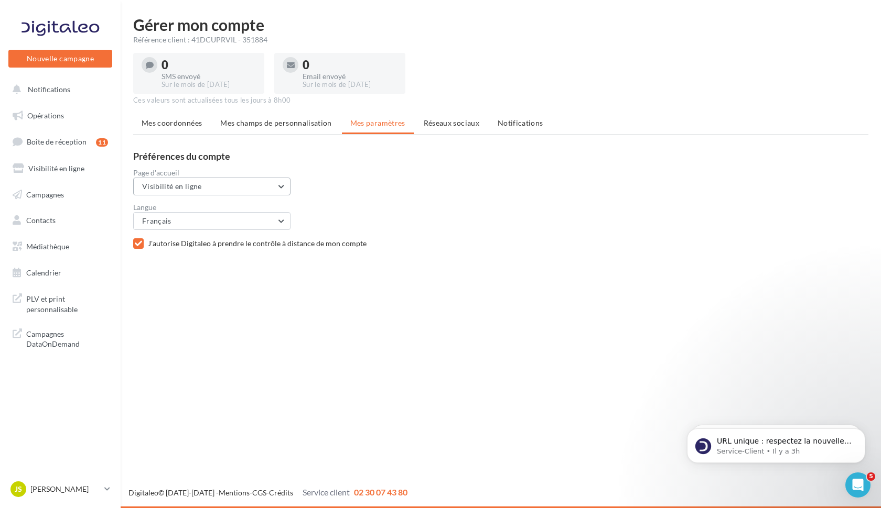
click at [285, 187] on button "Visibilité en ligne" at bounding box center [211, 187] width 157 height 18
click at [339, 191] on div "Page d'accueil Visibilité en ligne Opérations Boîte de réception Visibilité en …" at bounding box center [504, 182] width 743 height 26
click at [432, 122] on span "Réseaux sociaux" at bounding box center [451, 122] width 56 height 9
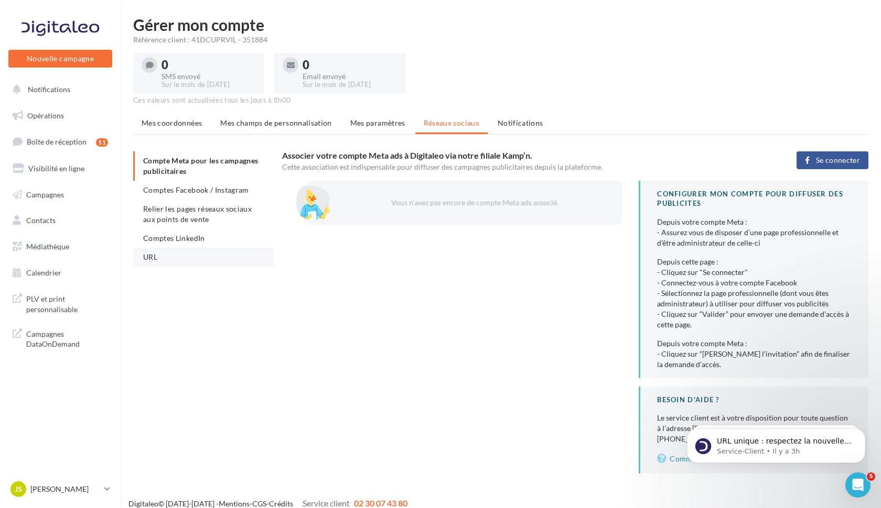
click at [159, 259] on li "URL" at bounding box center [203, 257] width 140 height 19
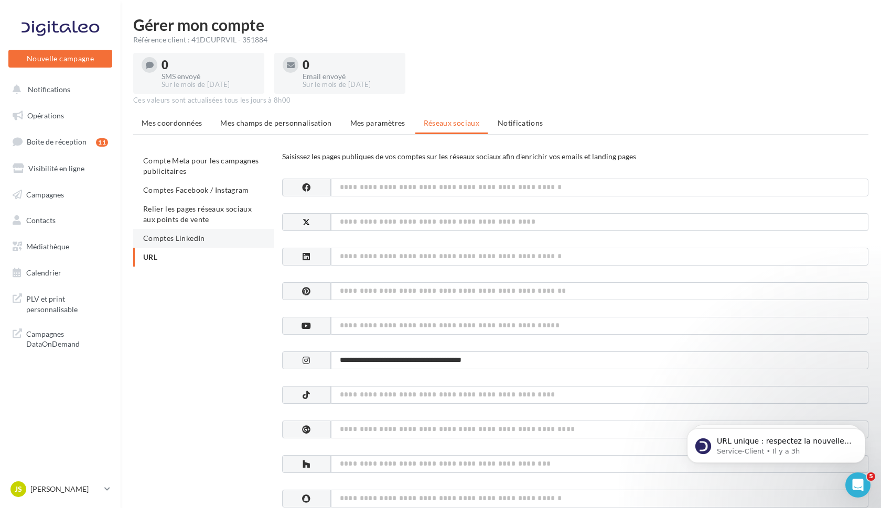
click at [172, 232] on li "Comptes LinkedIn" at bounding box center [203, 238] width 140 height 19
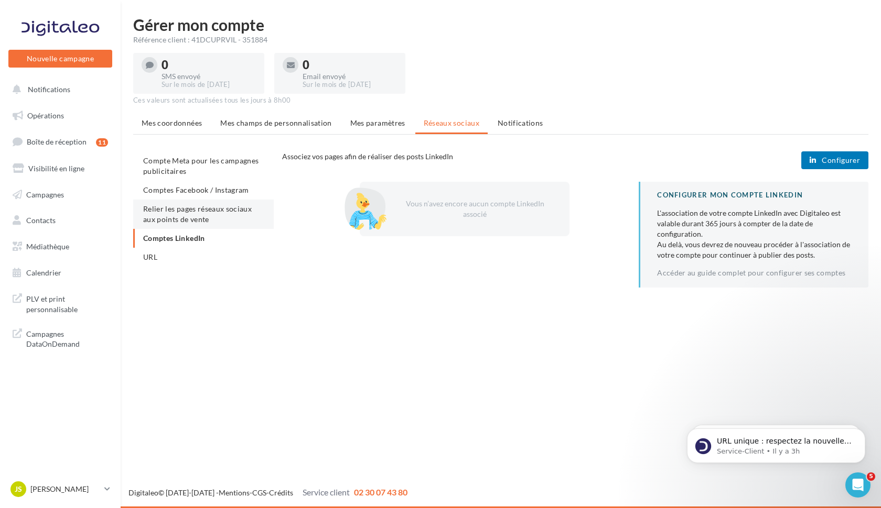
click at [184, 215] on span "Relier les pages réseaux sociaux aux points de vente" at bounding box center [197, 213] width 108 height 19
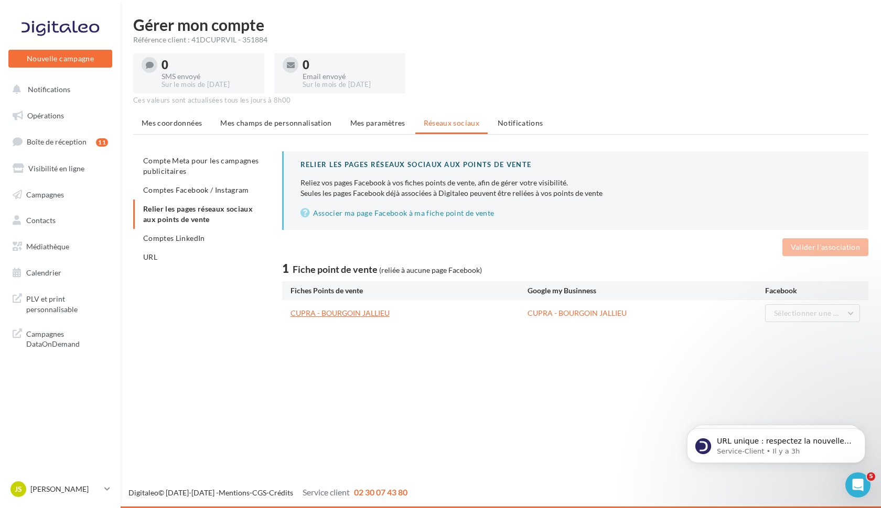
click at [363, 313] on link "CUPRA - BOURGOIN JALLIEU" at bounding box center [339, 313] width 99 height 9
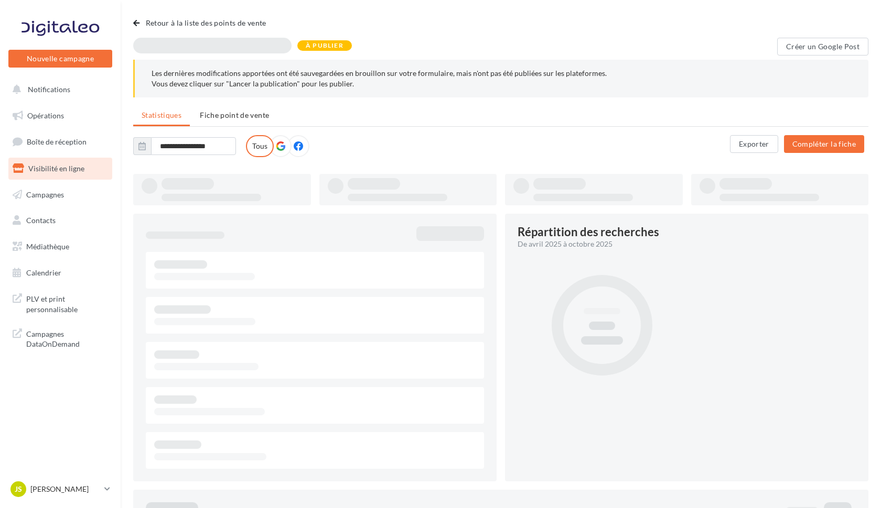
type input "**********"
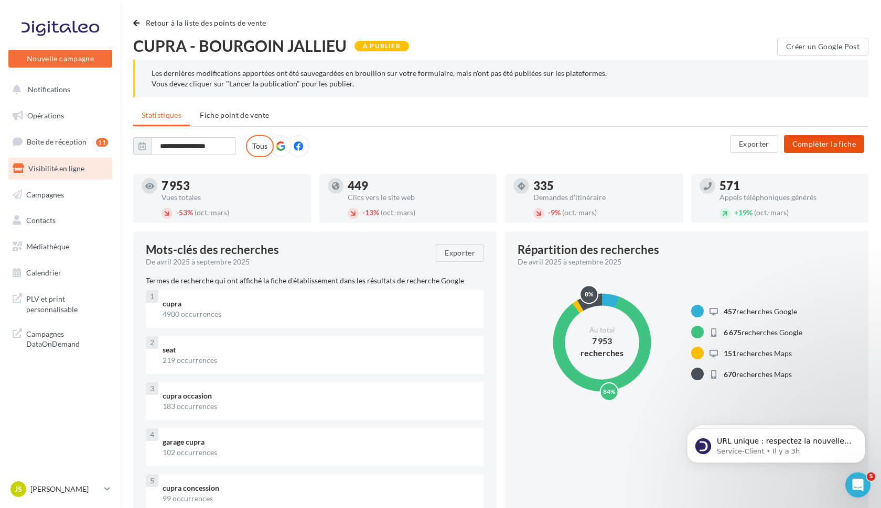
click at [816, 144] on button "Compléter la fiche" at bounding box center [824, 144] width 80 height 18
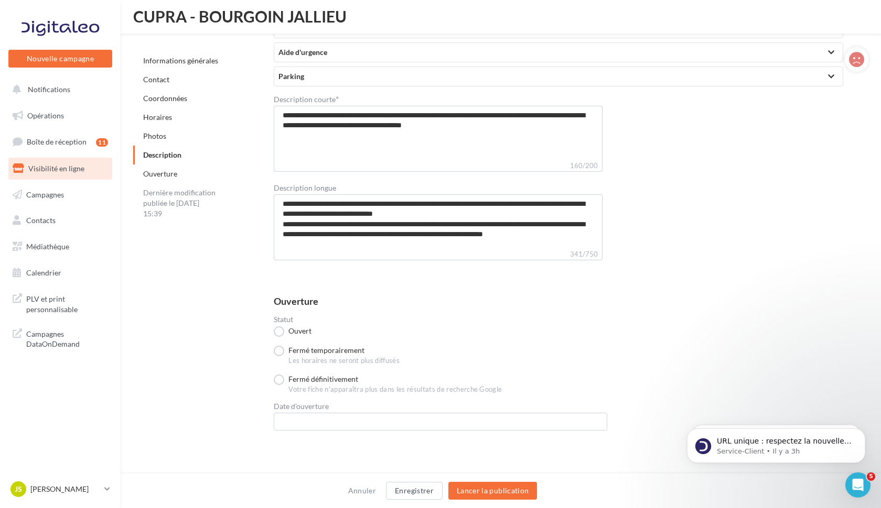
scroll to position [2270, 0]
click at [170, 204] on div "Dernière modification publiée le 15/10/2025 à 15:39" at bounding box center [180, 203] width 94 height 40
click at [729, 452] on p "Service-Client • Il y a 3h" at bounding box center [783, 451] width 135 height 9
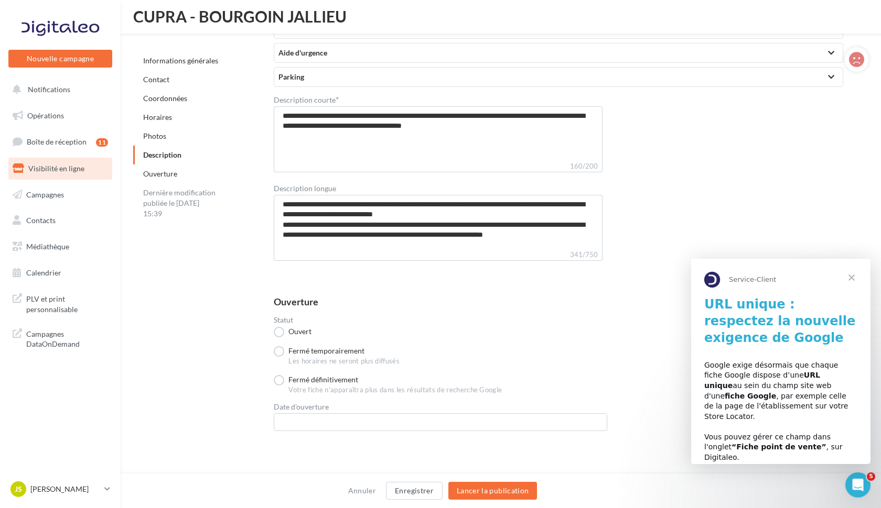
scroll to position [0, 0]
click at [854, 278] on span "Fermer" at bounding box center [851, 278] width 38 height 38
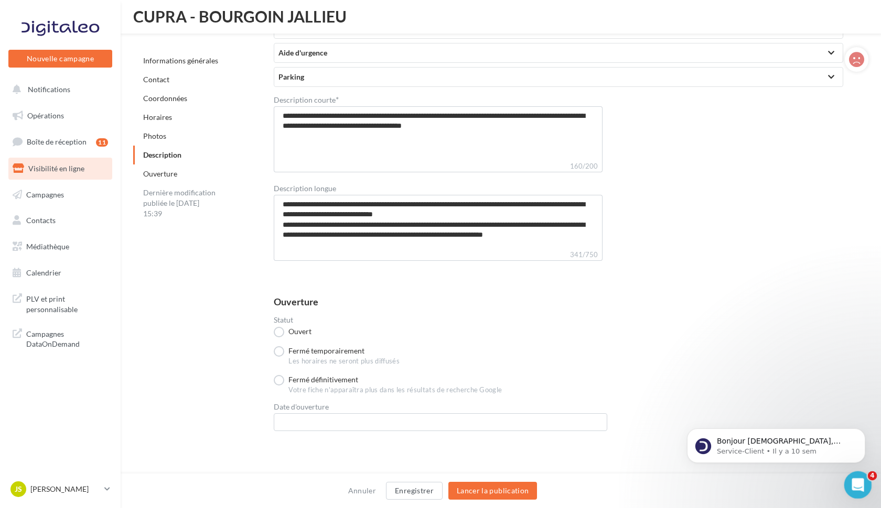
click at [861, 482] on icon "Ouvrir le Messenger Intercom" at bounding box center [856, 483] width 17 height 17
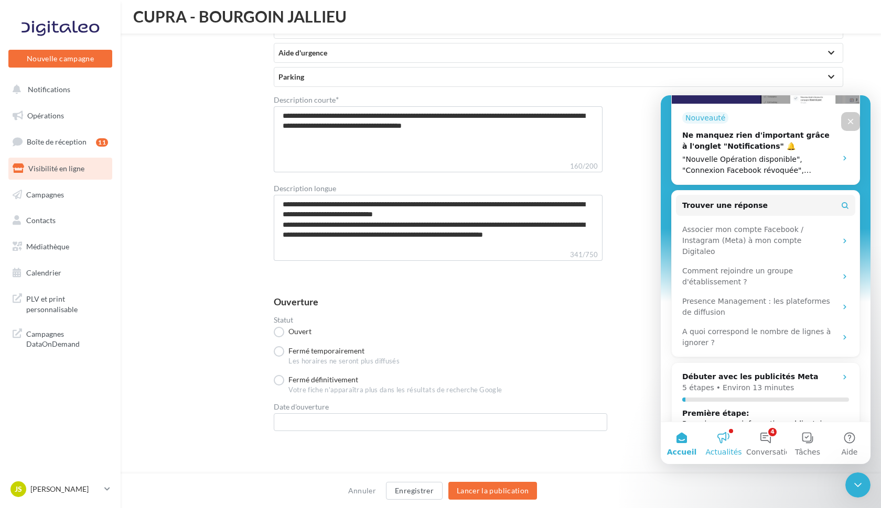
scroll to position [262, 0]
click at [724, 441] on button "Actualités" at bounding box center [723, 443] width 42 height 42
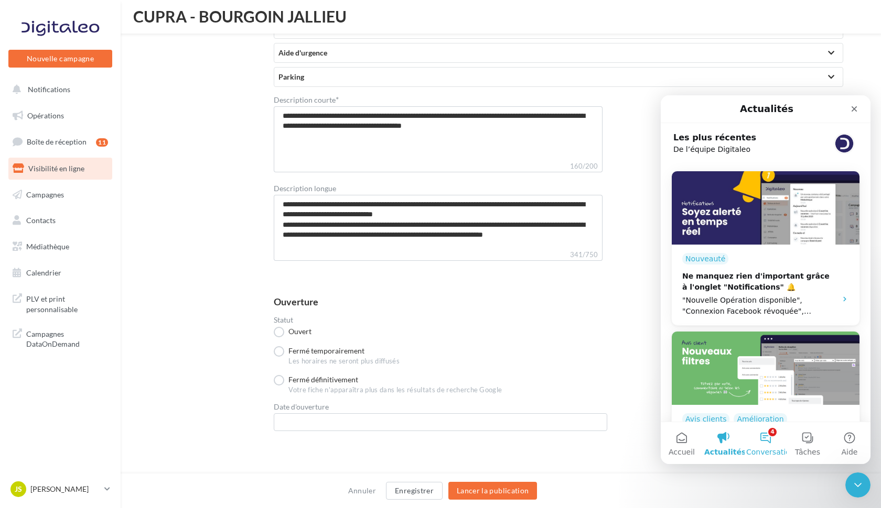
click at [765, 438] on button "4 Conversations" at bounding box center [765, 443] width 42 height 42
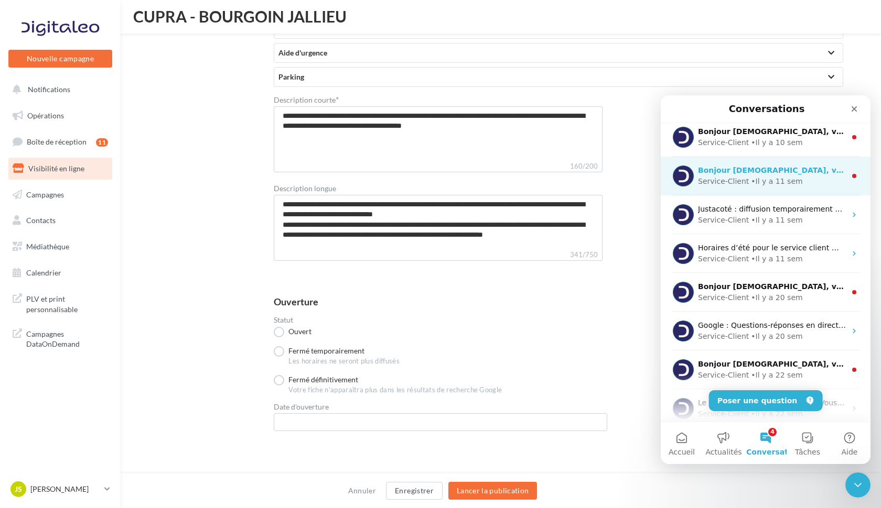
scroll to position [131, 0]
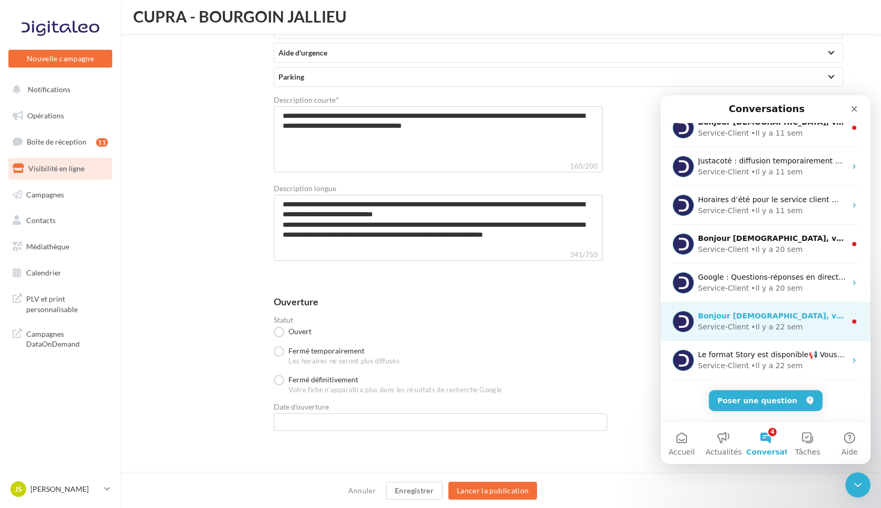
click at [766, 321] on div "Bonjour Jésus, vous n'avez pas encore souscrit au module Marketing Direct ? Pou…" at bounding box center [772, 316] width 148 height 11
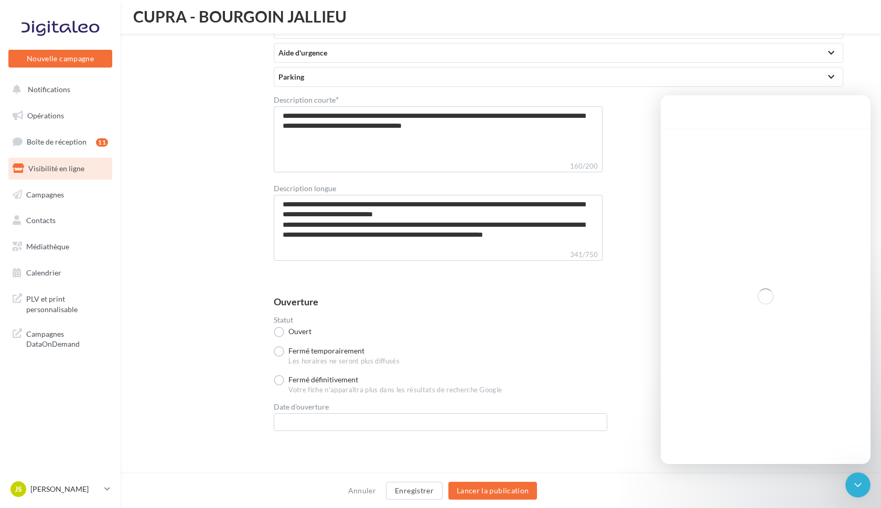
scroll to position [89, 0]
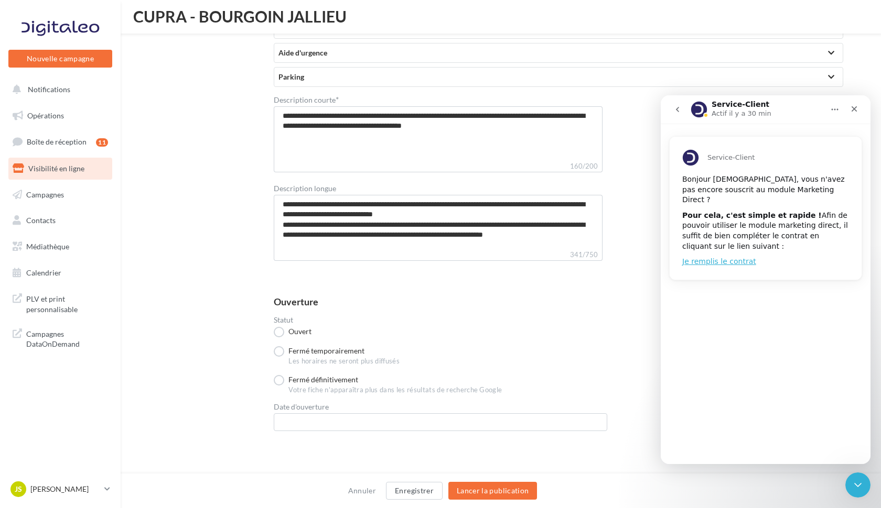
click at [673, 112] on icon "go back" at bounding box center [677, 109] width 8 height 8
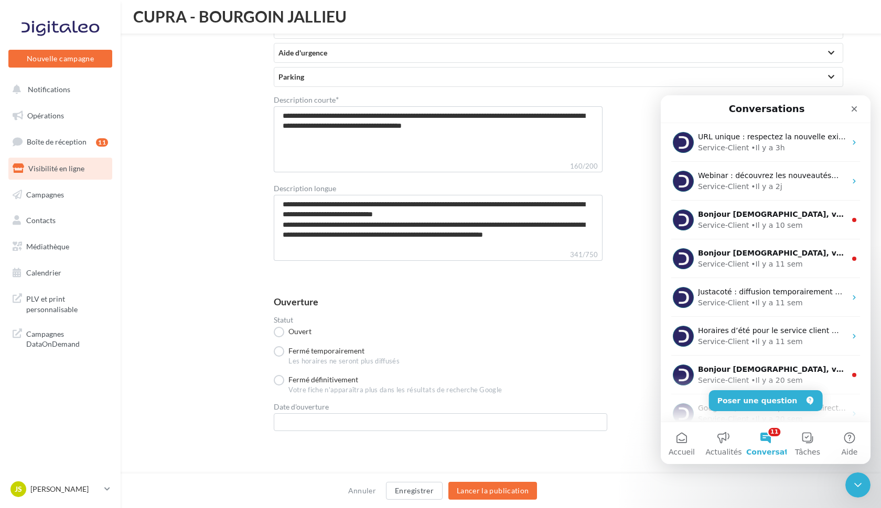
click at [763, 431] on button "11 Conversations" at bounding box center [765, 443] width 42 height 42
click at [804, 434] on button "Tâches" at bounding box center [807, 443] width 42 height 42
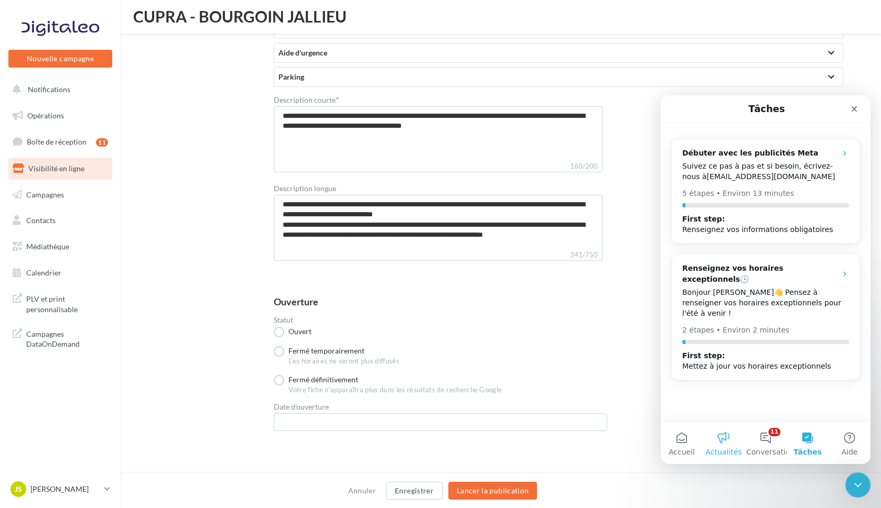
click at [721, 442] on button "Actualités" at bounding box center [723, 443] width 42 height 42
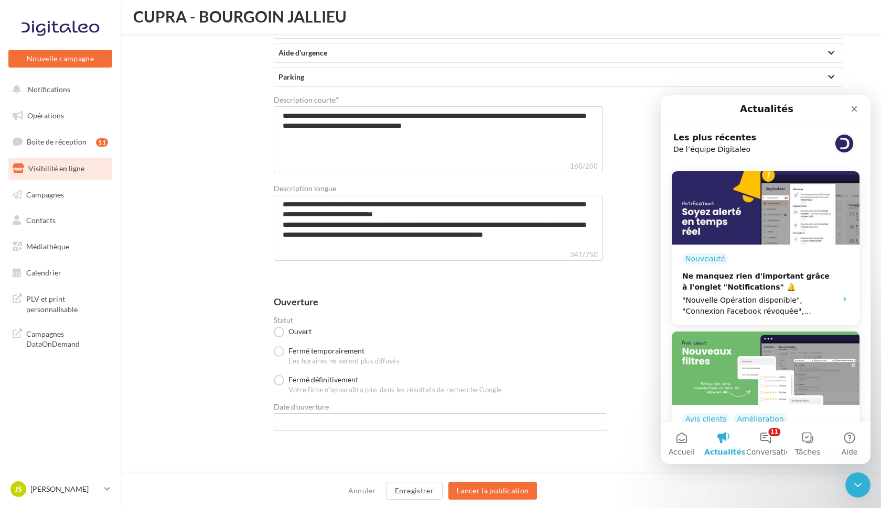
scroll to position [362, 0]
click at [681, 449] on span "Accueil" at bounding box center [681, 452] width 26 height 7
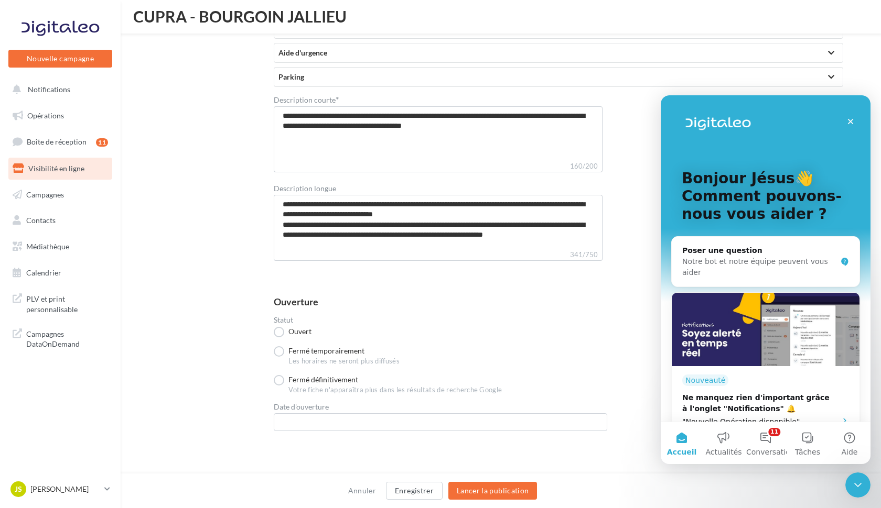
click at [846, 125] on icon "Fermer" at bounding box center [850, 121] width 8 height 8
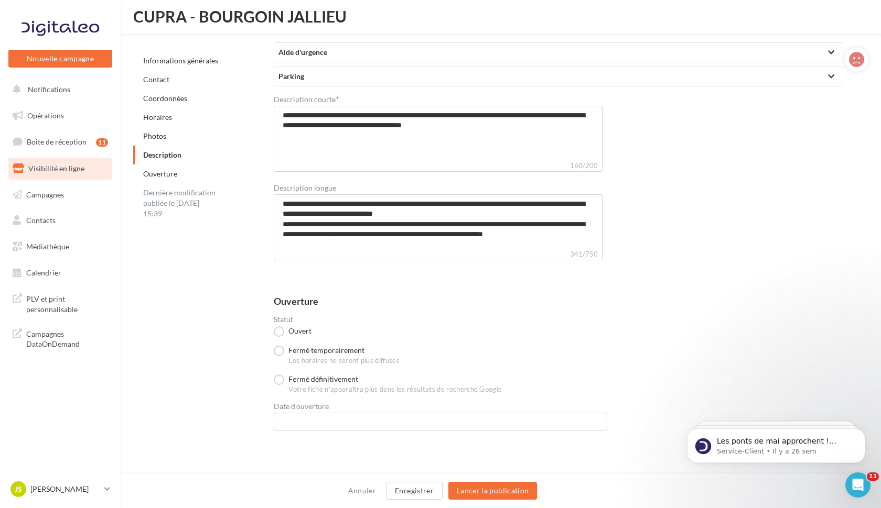
scroll to position [2270, 0]
click at [44, 220] on span "Contacts" at bounding box center [40, 220] width 29 height 9
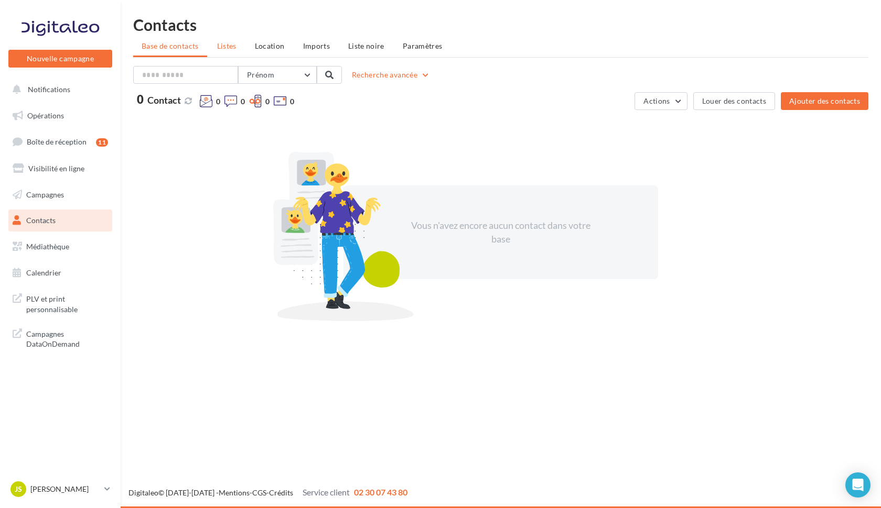
click at [221, 42] on span "Listes" at bounding box center [226, 45] width 19 height 9
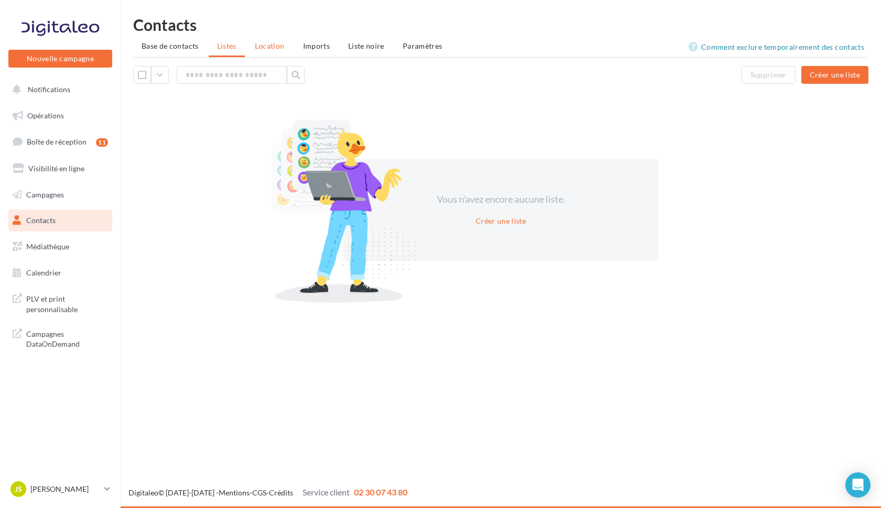
click at [265, 45] on span "Location" at bounding box center [270, 45] width 30 height 9
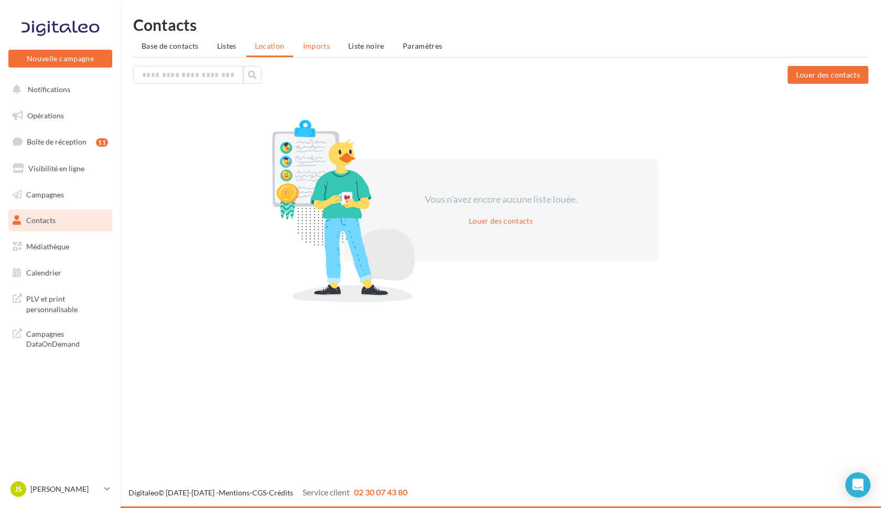
click at [305, 48] on span "Imports" at bounding box center [316, 45] width 27 height 9
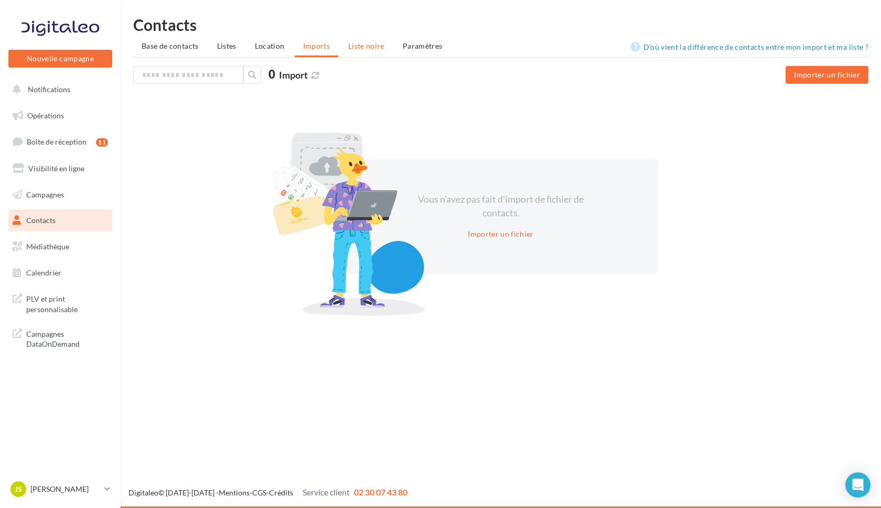
click at [363, 47] on span "Liste noire" at bounding box center [366, 45] width 36 height 9
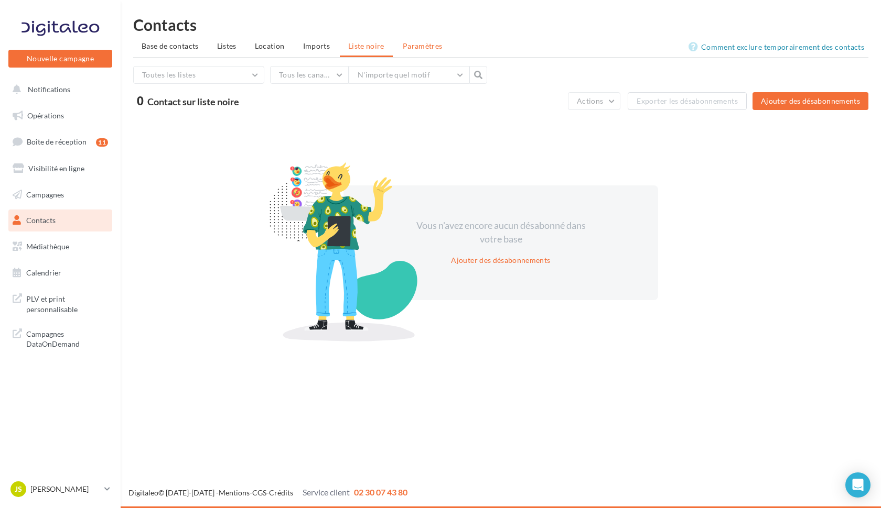
click at [424, 43] on span "Paramètres" at bounding box center [423, 45] width 40 height 9
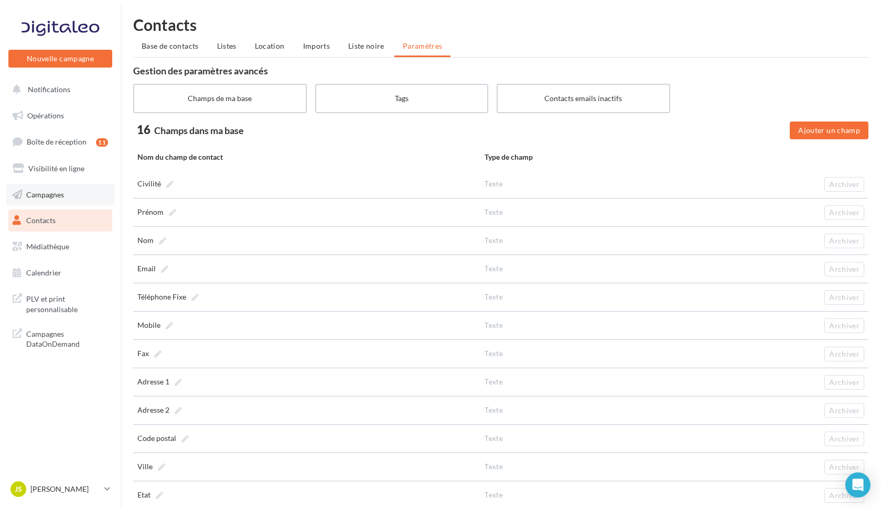
click at [47, 197] on span "Campagnes" at bounding box center [45, 194] width 38 height 9
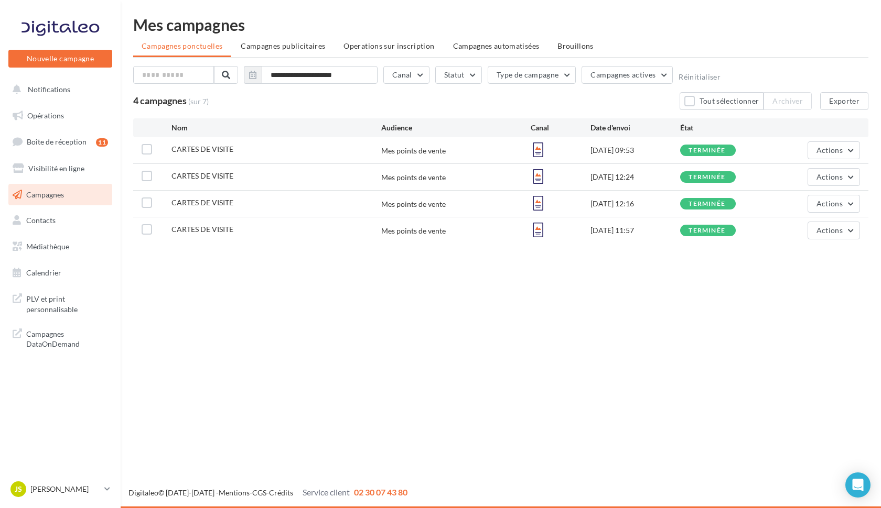
click at [289, 35] on div "**********" at bounding box center [500, 130] width 735 height 227
click at [284, 38] on li "Campagnes publicitaires" at bounding box center [282, 46] width 101 height 19
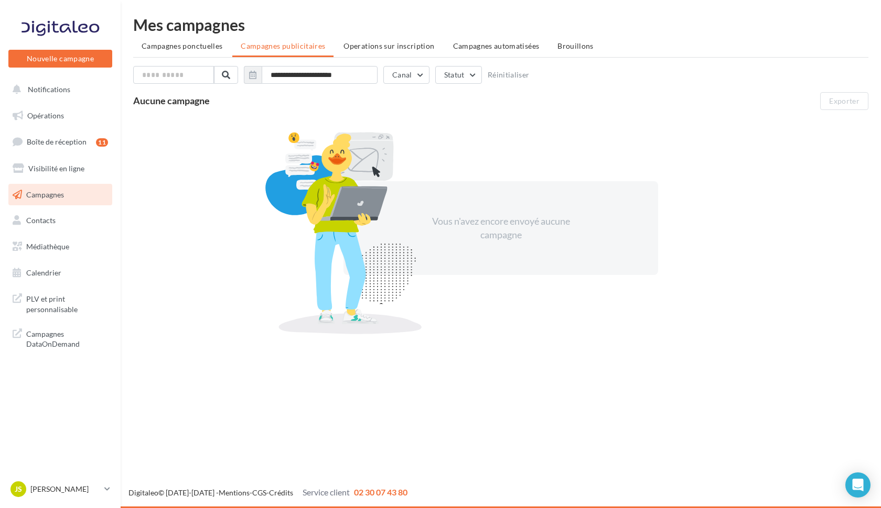
click at [379, 33] on div "**********" at bounding box center [500, 179] width 735 height 325
click at [377, 47] on span "Operations sur inscription" at bounding box center [388, 45] width 91 height 9
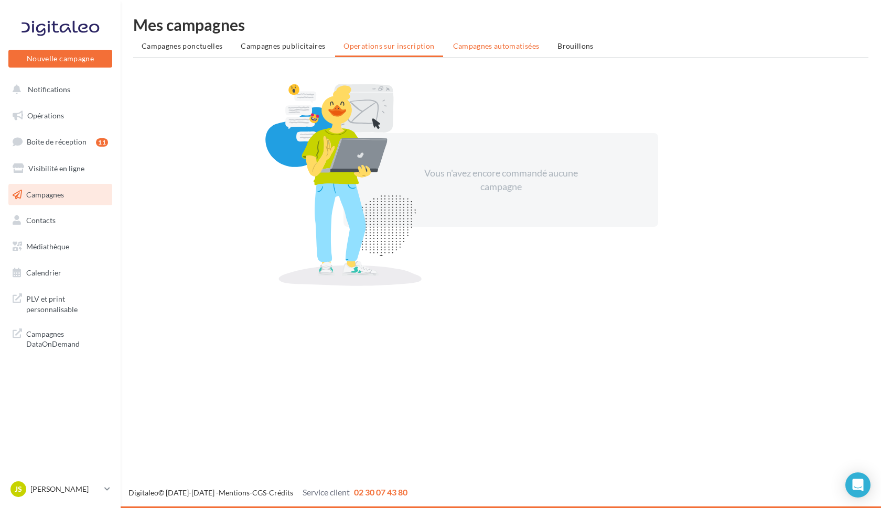
click at [483, 41] on li "Campagnes automatisées" at bounding box center [495, 46] width 103 height 19
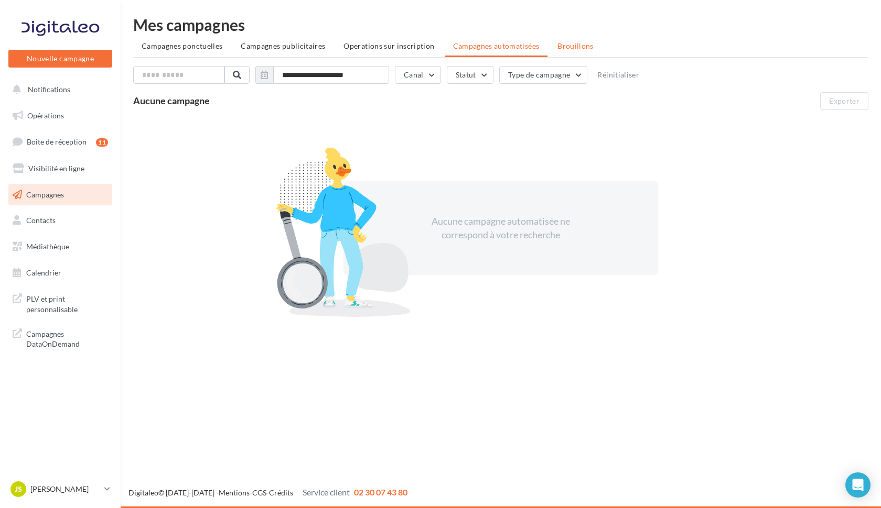
click at [571, 48] on span "Brouillons" at bounding box center [575, 45] width 36 height 9
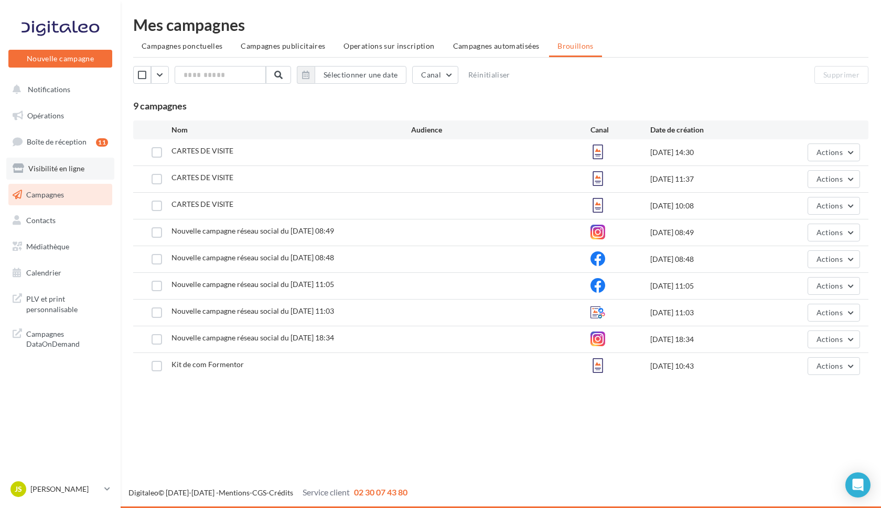
click at [68, 165] on span "Visibilité en ligne" at bounding box center [56, 168] width 56 height 9
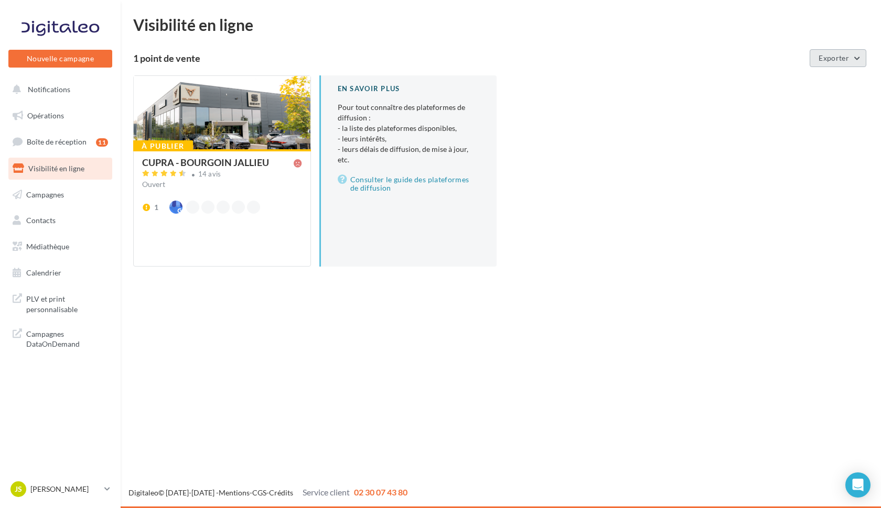
click at [853, 57] on button "Exporter" at bounding box center [837, 58] width 57 height 18
click at [601, 123] on div "À publier CUPRA - BOURGOIN JALLIEU 14 avis Ouvert 1 En savoir plus Pour tout co…" at bounding box center [504, 179] width 743 height 208
click at [212, 320] on div "Nouvelle campagne Nouvelle campagne Notifications Opérations Boîte de réception…" at bounding box center [440, 254] width 881 height 508
click at [184, 128] on div at bounding box center [222, 113] width 177 height 74
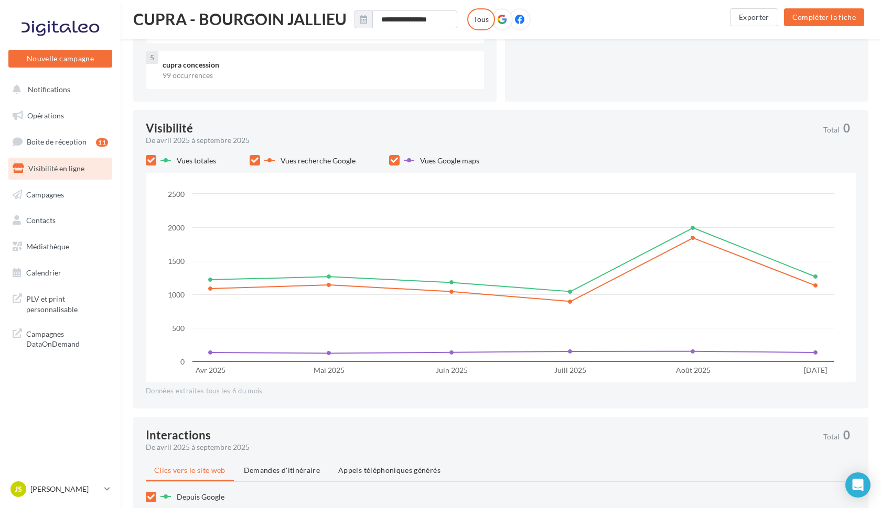
scroll to position [428, 0]
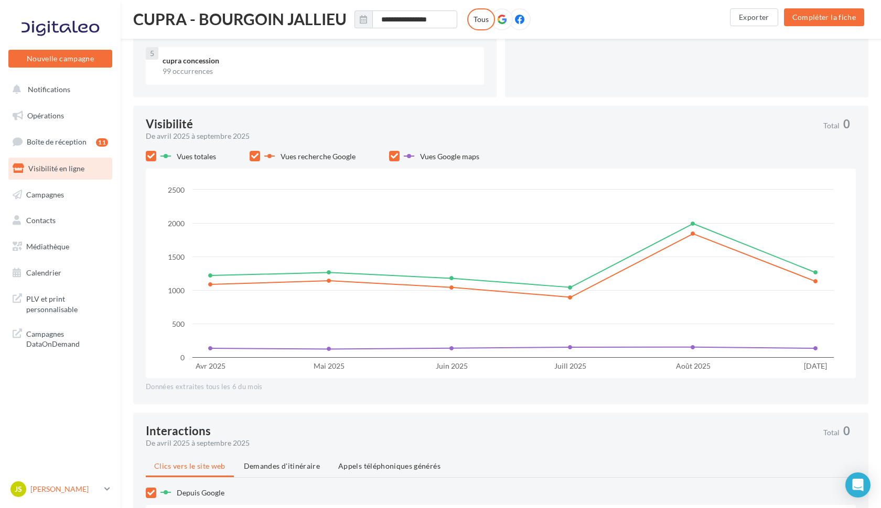
click at [105, 489] on icon at bounding box center [107, 489] width 6 height 9
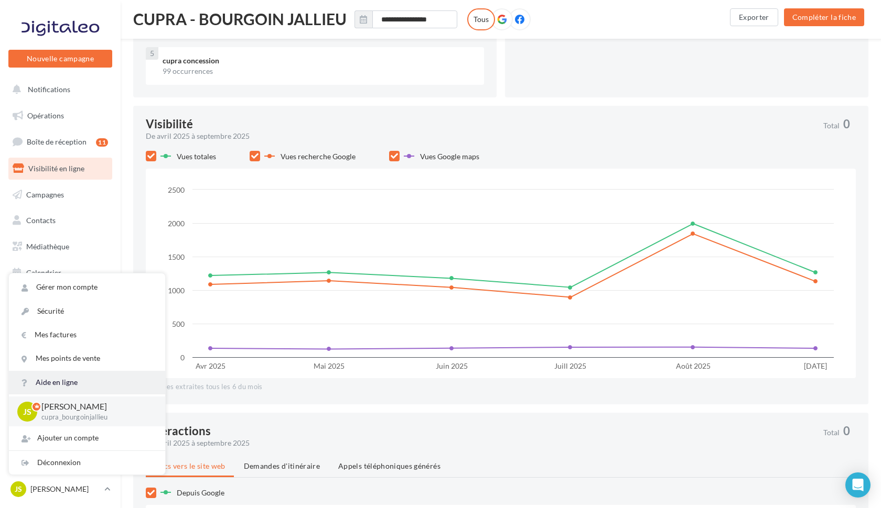
click at [61, 384] on link "Aide en ligne" at bounding box center [87, 383] width 156 height 24
click at [52, 139] on span "Boîte de réception" at bounding box center [57, 141] width 60 height 9
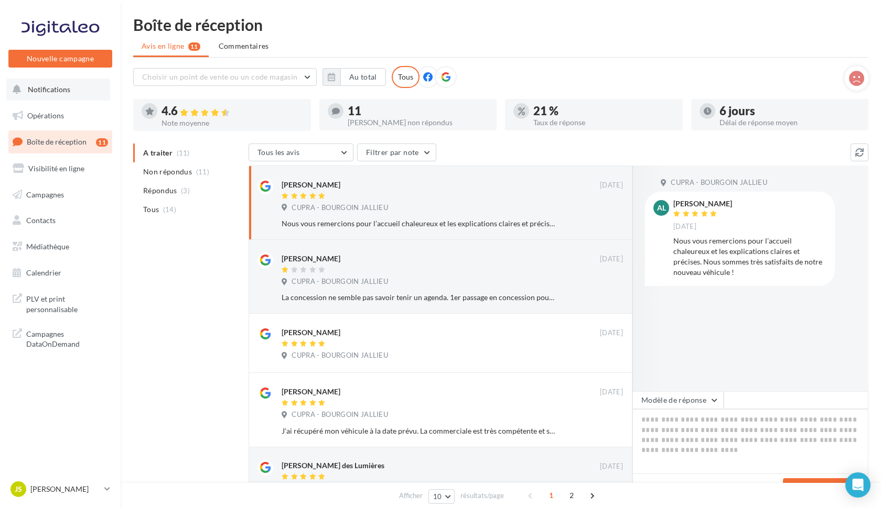
click at [48, 94] on button "Notifications" at bounding box center [58, 90] width 104 height 22
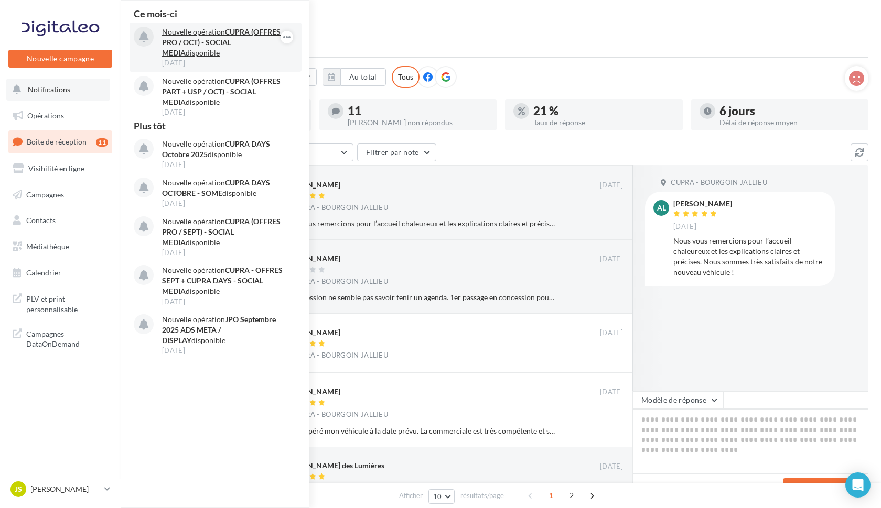
click at [224, 39] on strong "CUPRA (OFFRES PRO / OCT) - SOCIAL MEDIA" at bounding box center [221, 42] width 118 height 30
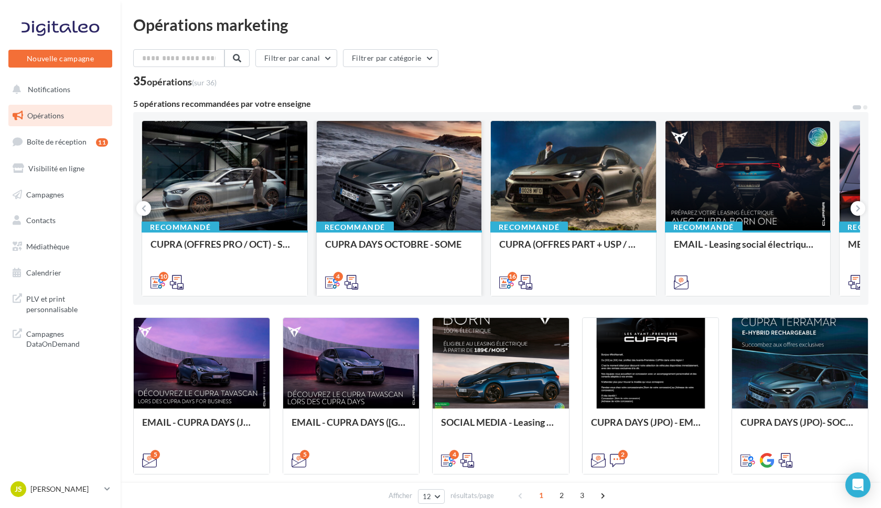
click at [374, 178] on div at bounding box center [399, 176] width 165 height 111
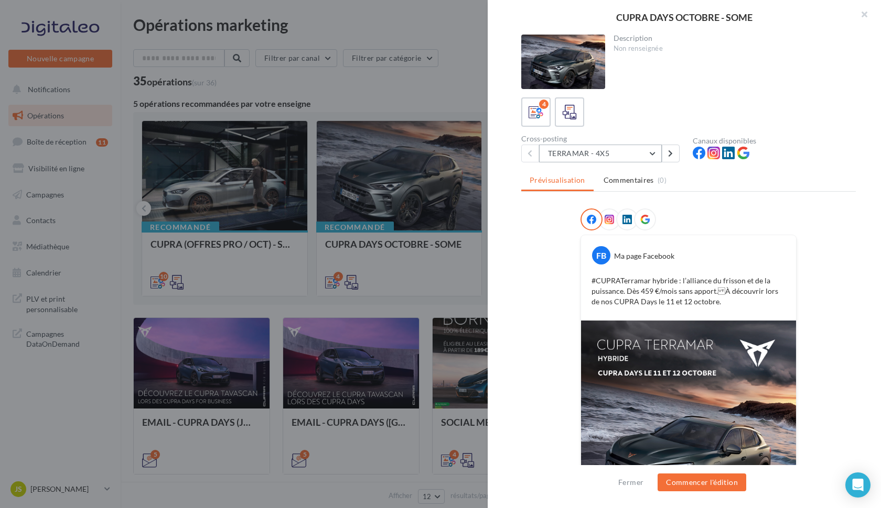
click at [651, 158] on button "TERRAMAR - 4X5" at bounding box center [600, 154] width 123 height 18
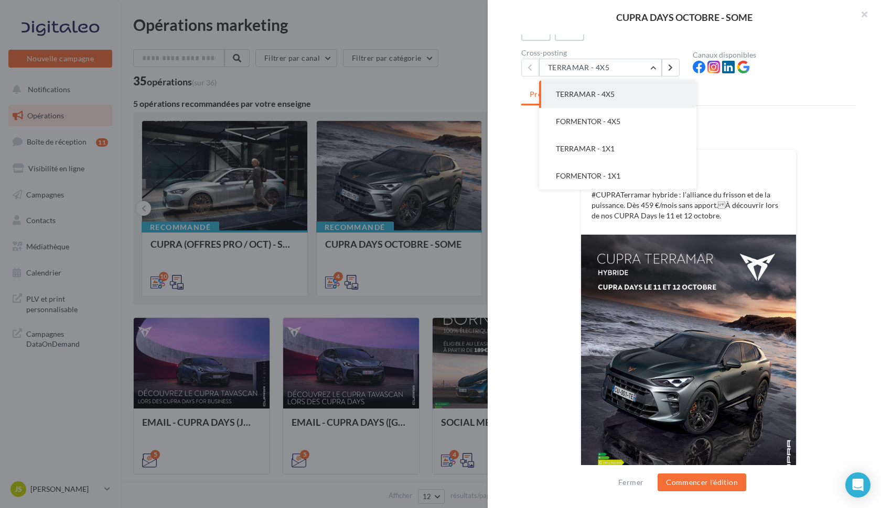
scroll to position [44, 0]
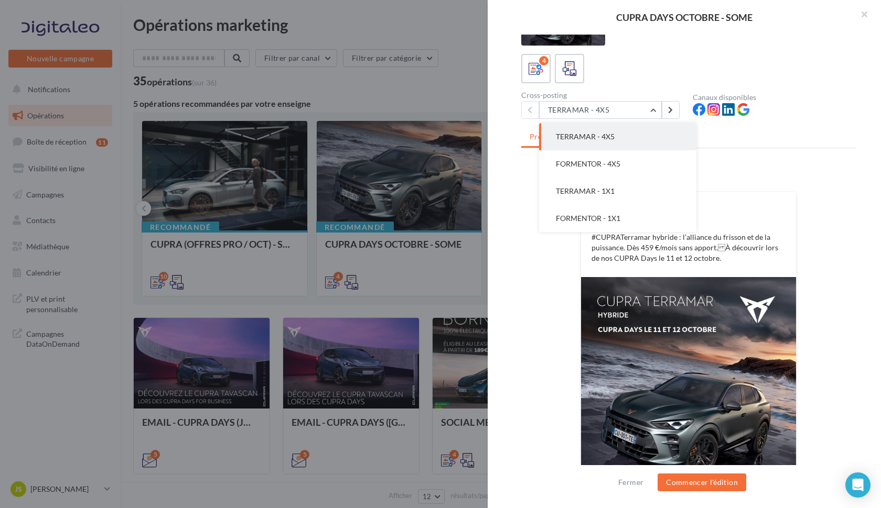
click at [789, 159] on div "Prévisualisation Commentaires (0) FB Ma page Facebook #CUPRATerramar hybride : …" at bounding box center [688, 279] width 334 height 305
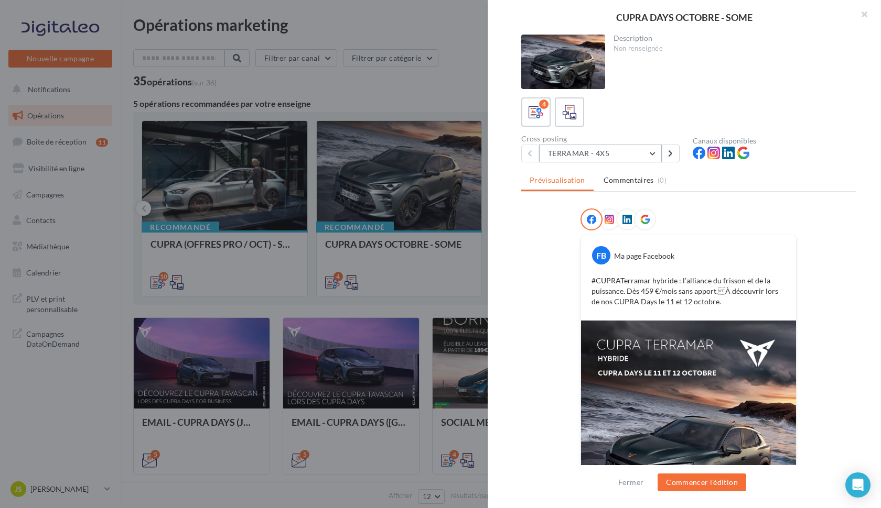
scroll to position [0, 0]
click at [653, 155] on button "TERRAMAR - 4X5" at bounding box center [600, 154] width 123 height 18
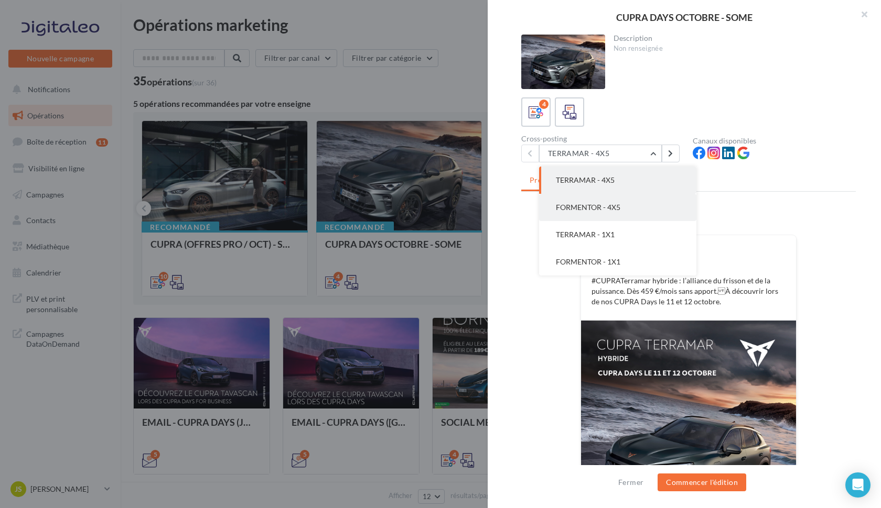
click at [611, 208] on span "FORMENTOR - 4X5" at bounding box center [588, 207] width 64 height 9
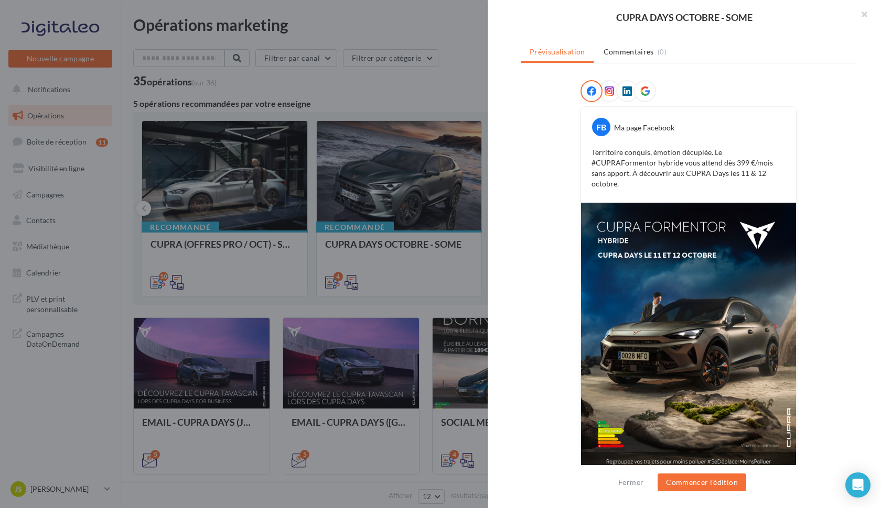
scroll to position [11, 0]
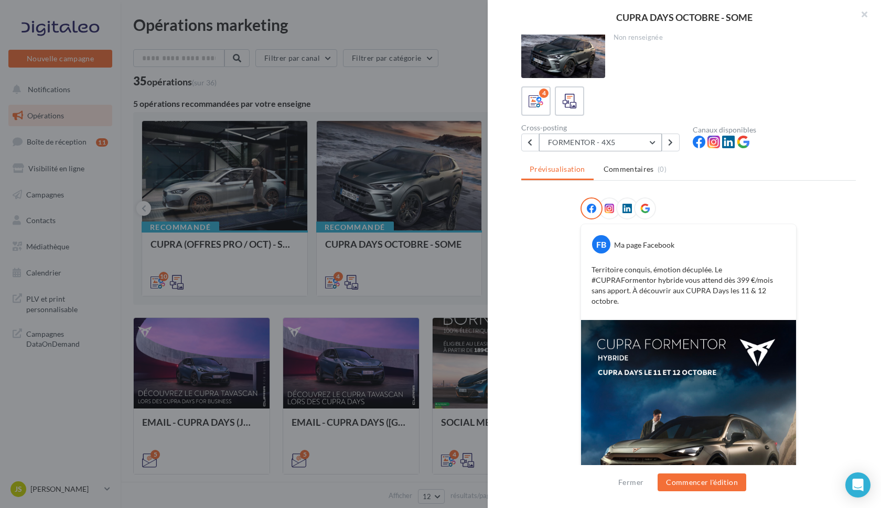
click at [625, 145] on button "FORMENTOR - 4X5" at bounding box center [600, 143] width 123 height 18
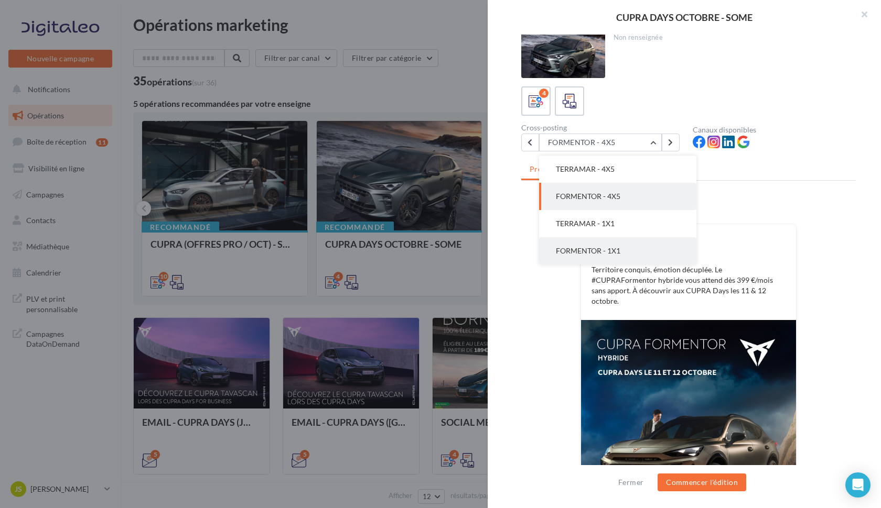
click at [605, 249] on span "FORMENTOR - 1X1" at bounding box center [588, 250] width 64 height 9
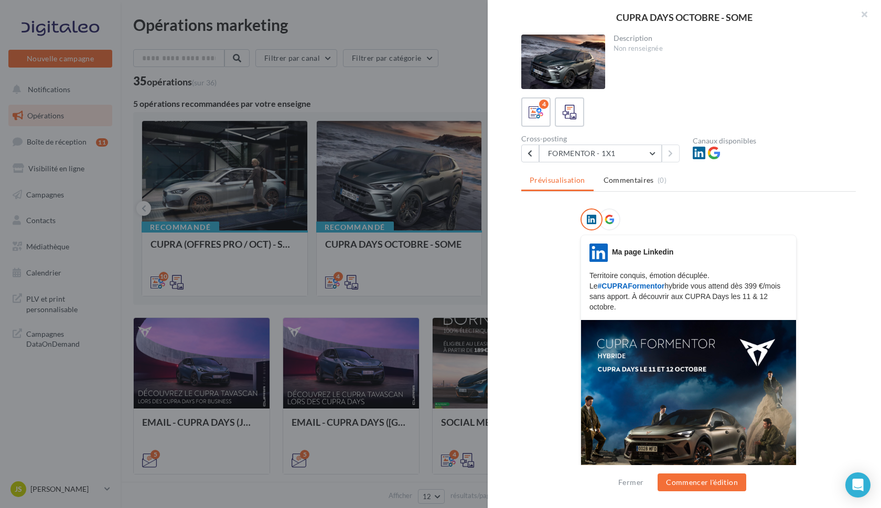
scroll to position [0, 0]
click at [572, 116] on icon at bounding box center [569, 112] width 15 height 15
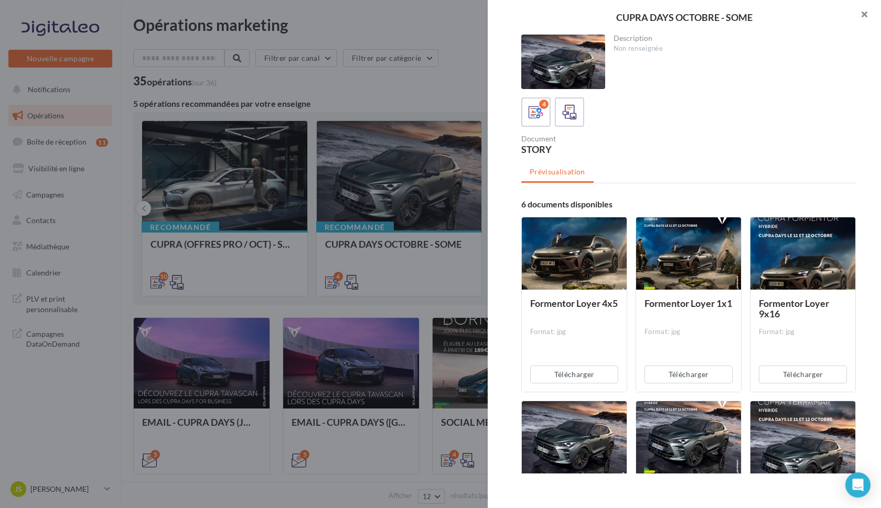
click at [860, 16] on button "button" at bounding box center [860, 15] width 42 height 31
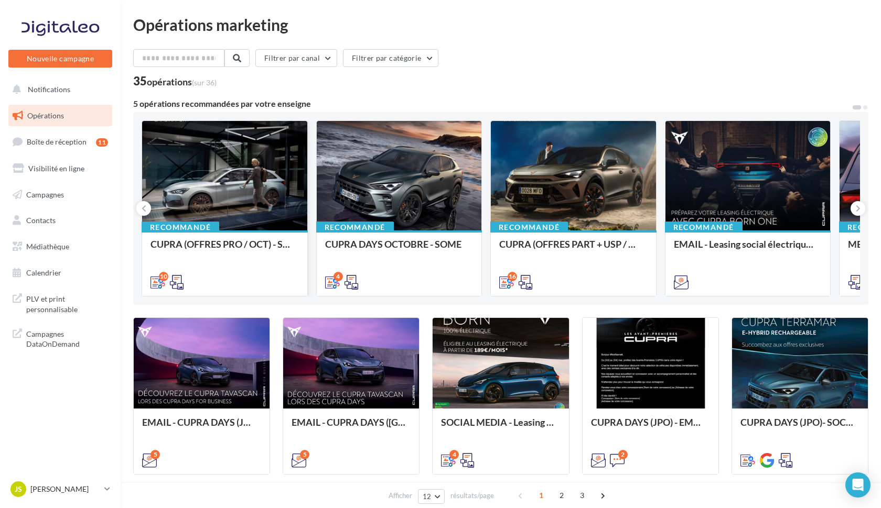
click at [199, 170] on div at bounding box center [224, 176] width 165 height 111
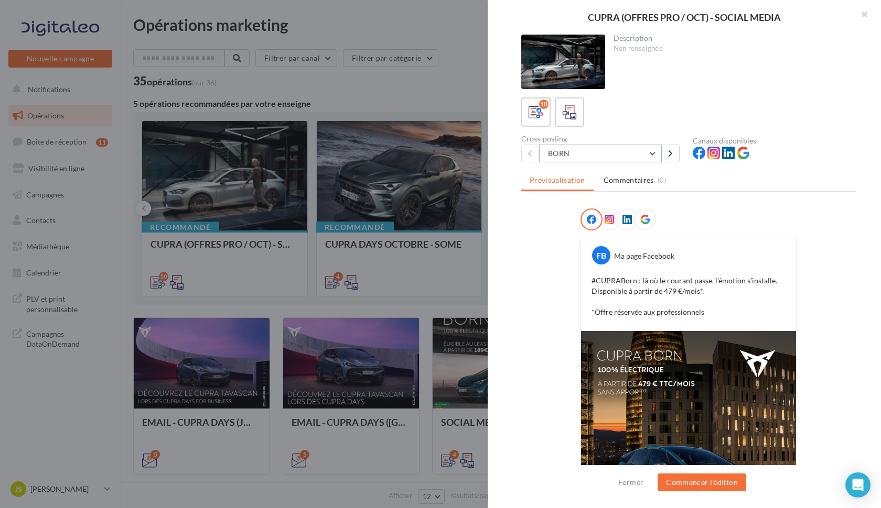
click at [643, 155] on button "BORN" at bounding box center [600, 154] width 123 height 18
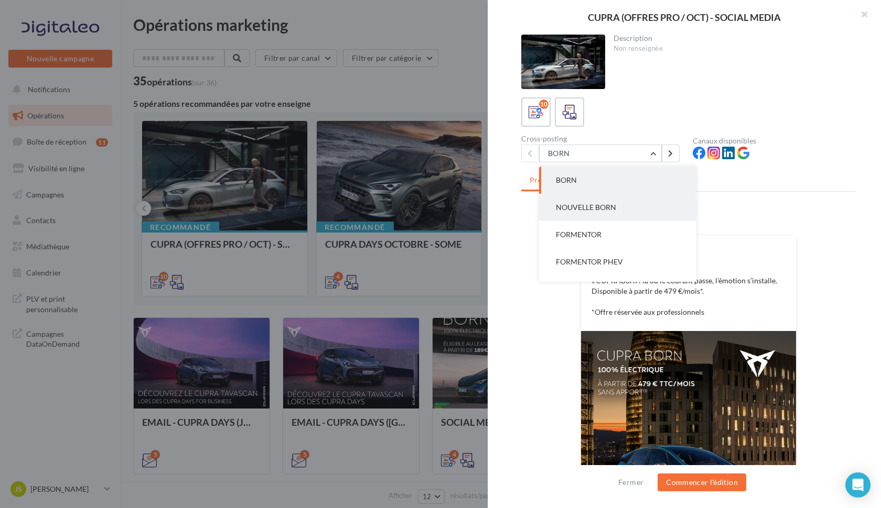
click at [617, 203] on button "NOUVELLE BORN" at bounding box center [617, 207] width 157 height 27
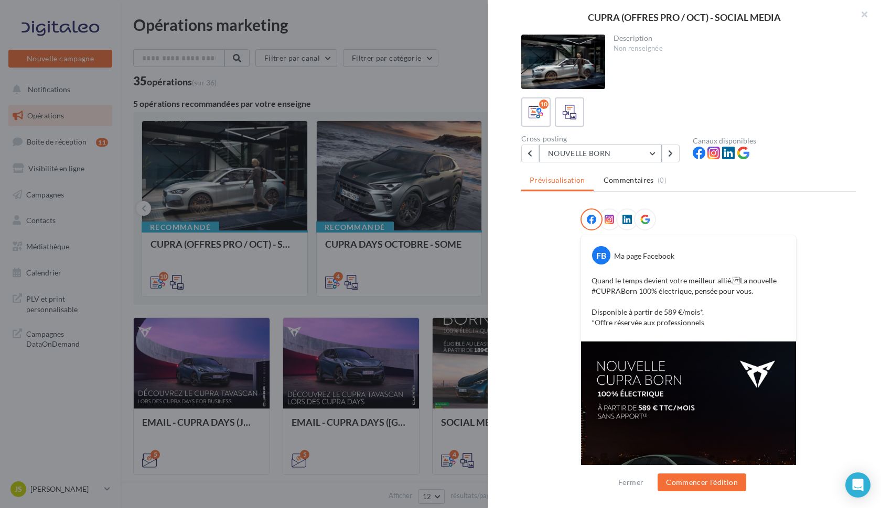
click at [612, 158] on button "NOUVELLE BORN" at bounding box center [600, 154] width 123 height 18
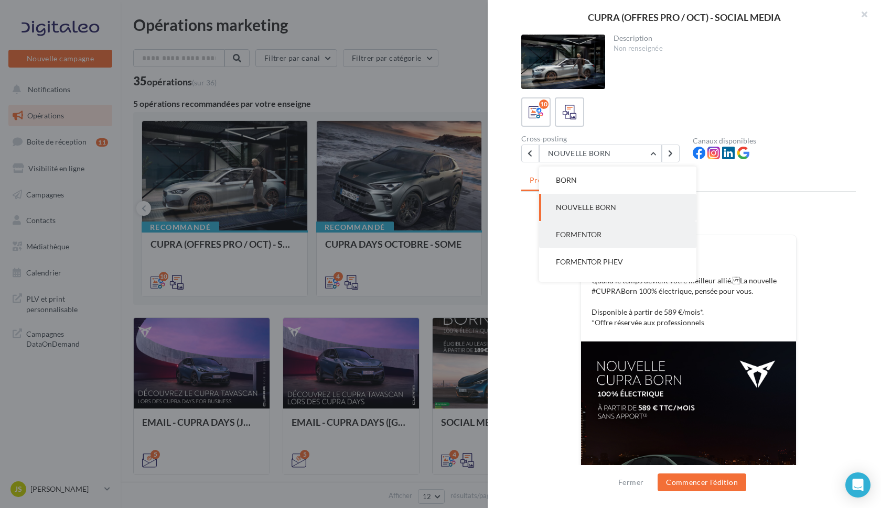
click at [595, 233] on span "FORMENTOR" at bounding box center [579, 234] width 46 height 9
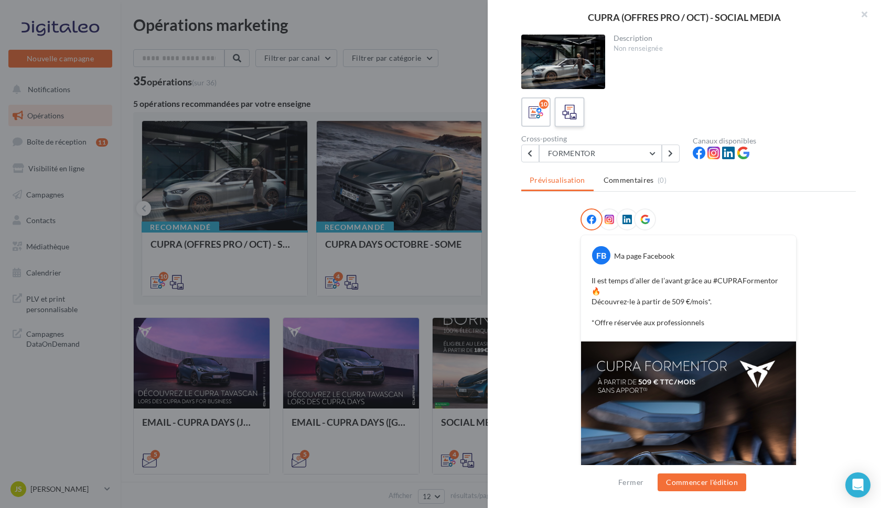
click at [571, 118] on icon at bounding box center [569, 112] width 15 height 15
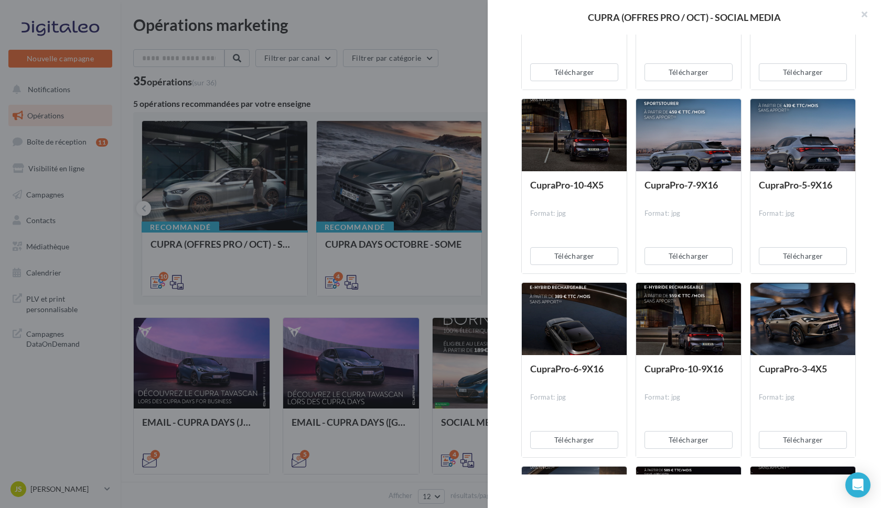
scroll to position [344, 0]
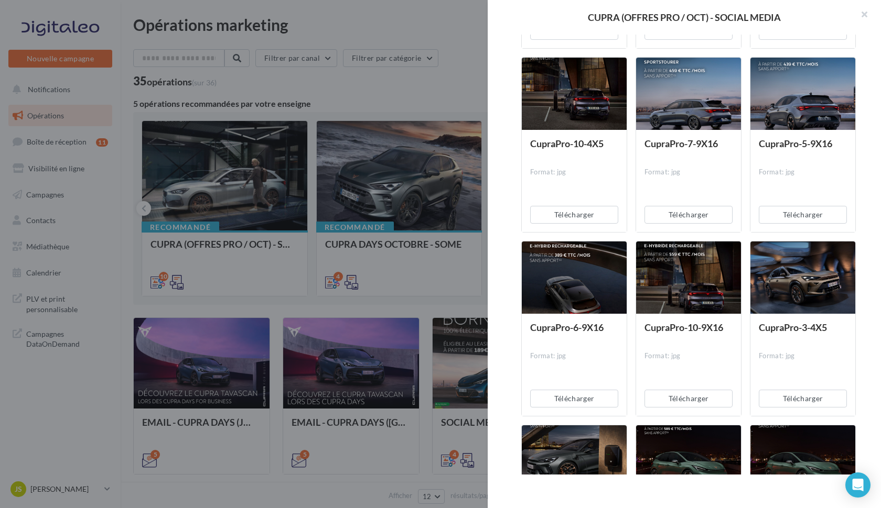
click at [792, 280] on div at bounding box center [802, 278] width 105 height 73
click at [807, 404] on button "Télécharger" at bounding box center [802, 399] width 88 height 18
click at [458, 91] on div at bounding box center [440, 254] width 881 height 508
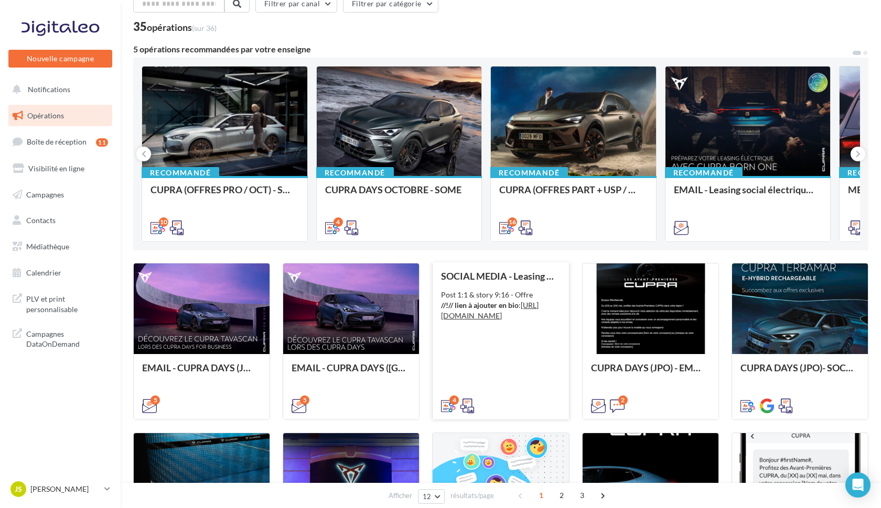
scroll to position [0, 0]
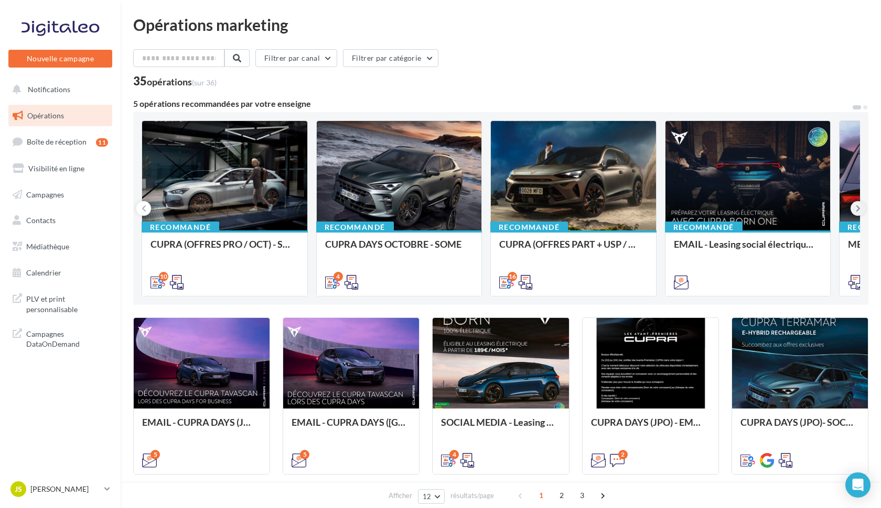
click at [859, 207] on icon at bounding box center [857, 208] width 5 height 10
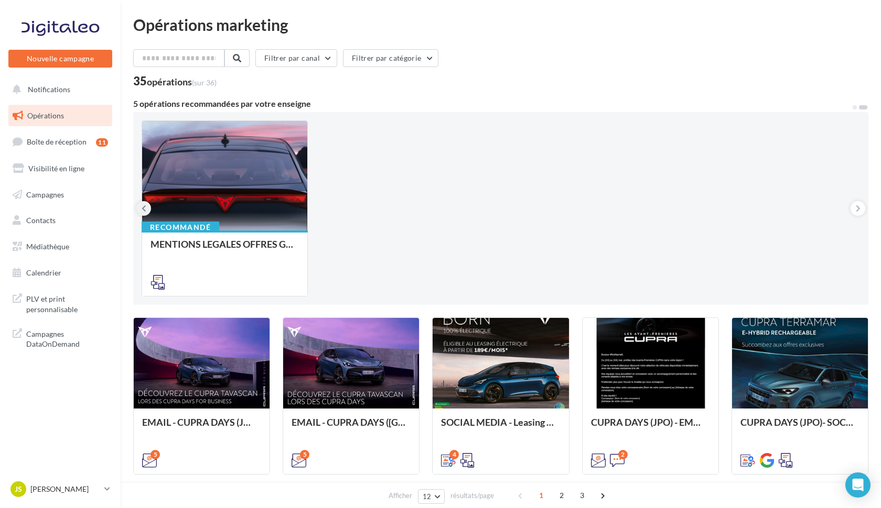
click at [144, 212] on icon at bounding box center [144, 208] width 5 height 10
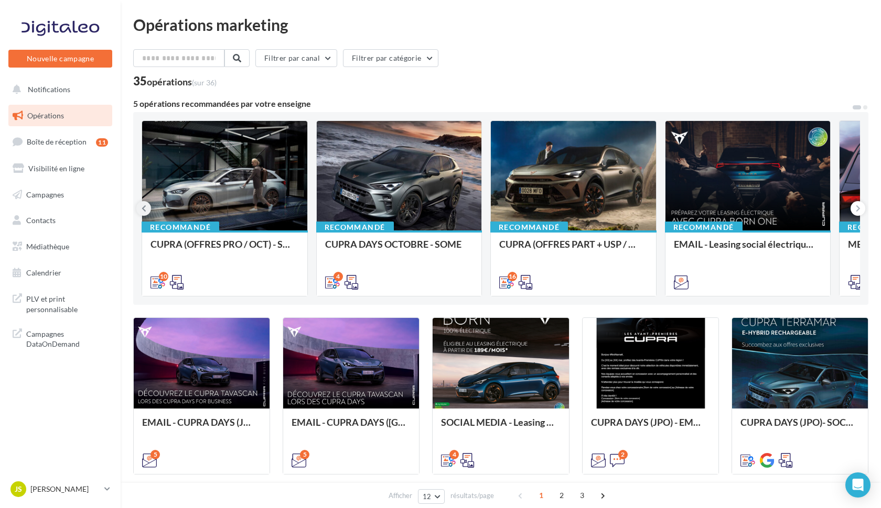
click at [144, 212] on icon at bounding box center [144, 208] width 5 height 10
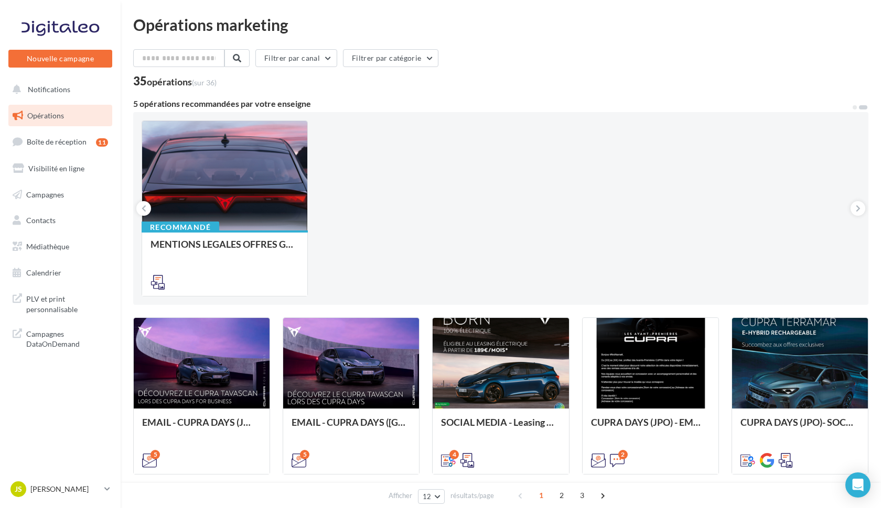
click at [50, 31] on div at bounding box center [60, 28] width 84 height 26
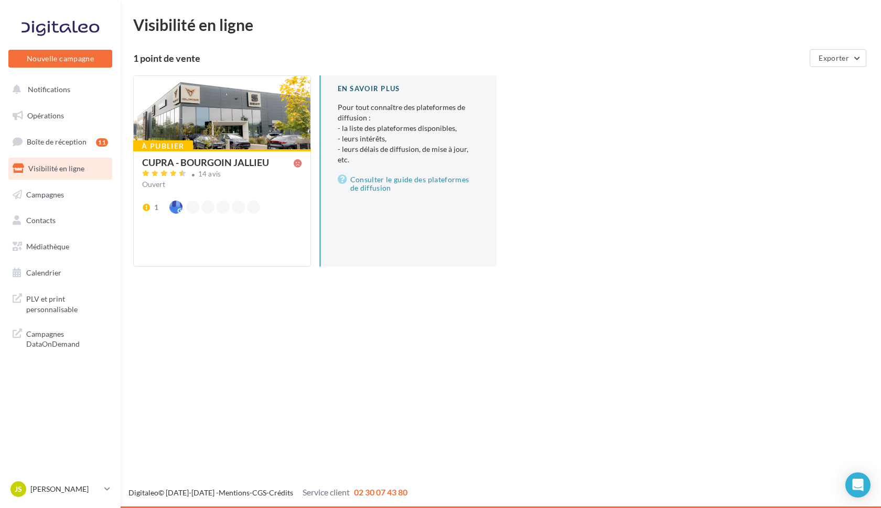
click at [659, 183] on div "À publier CUPRA - BOURGOIN JALLIEU 14 avis Ouvert 1 En savoir plus Pour tout co…" at bounding box center [504, 179] width 743 height 208
click at [604, 184] on div "À publier CUPRA - BOURGOIN JALLIEU 14 avis Ouvert 1 En savoir plus Pour tout co…" at bounding box center [504, 179] width 743 height 208
